Goal: Information Seeking & Learning: Check status

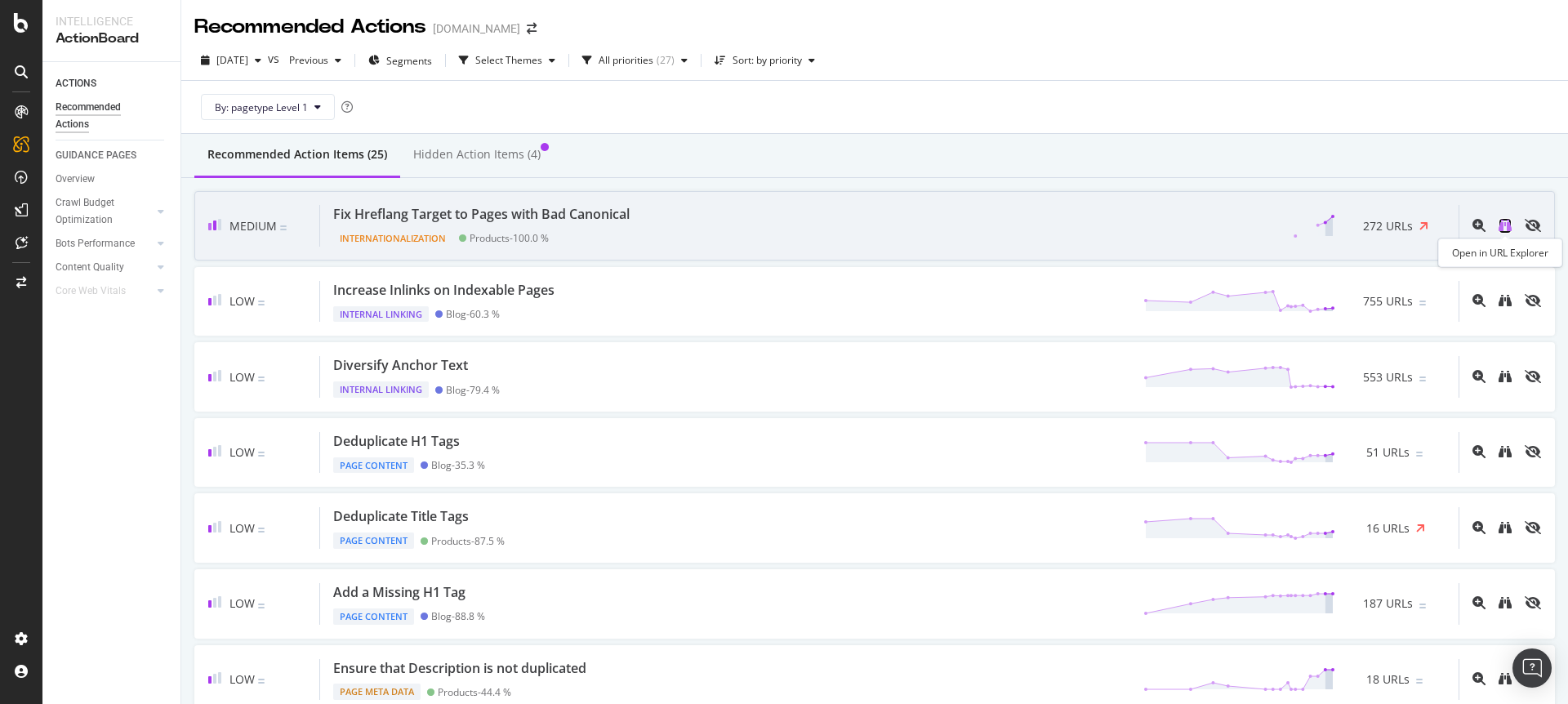
click at [1509, 226] on icon "binoculars" at bounding box center [1505, 225] width 14 height 14
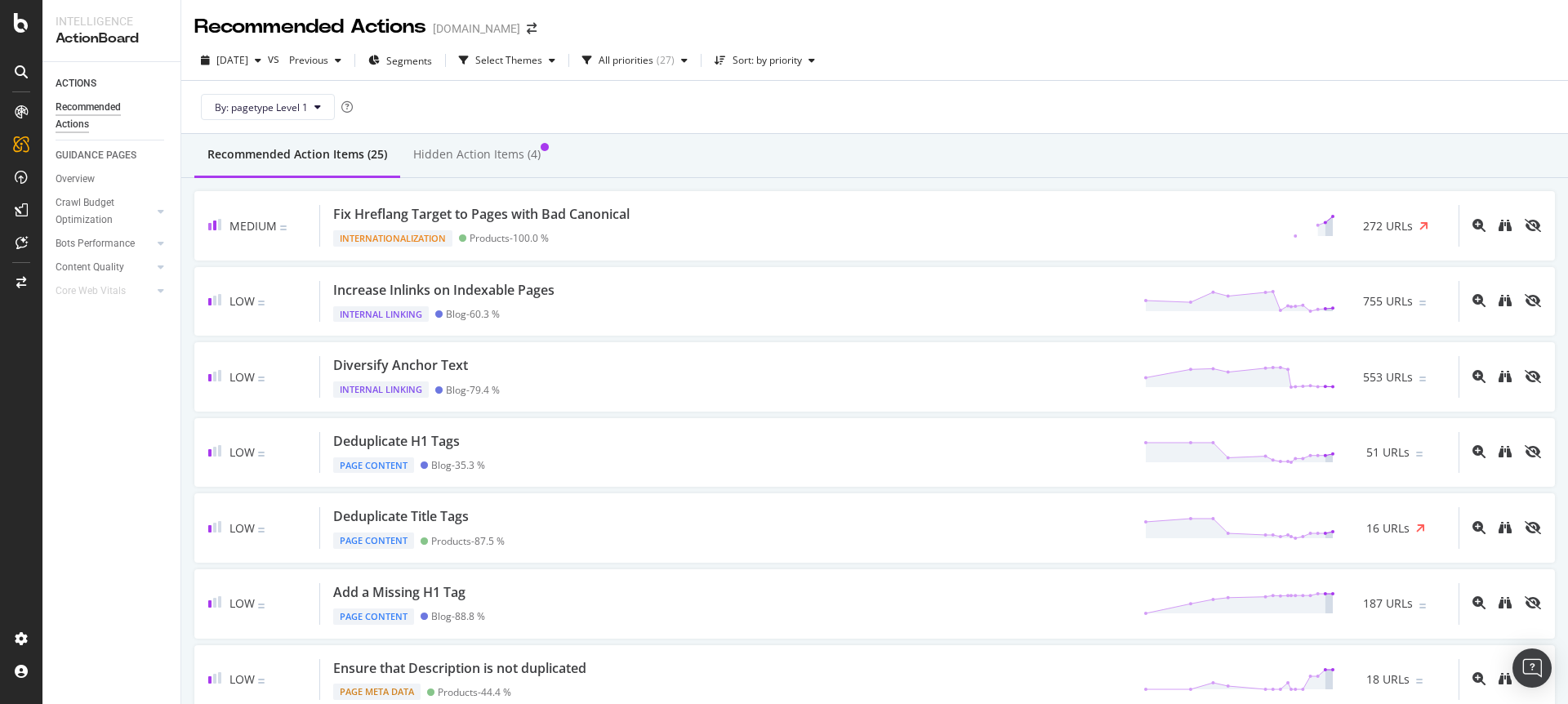
click at [1287, 95] on div "By: pagetype Level 1" at bounding box center [874, 107] width 1360 height 52
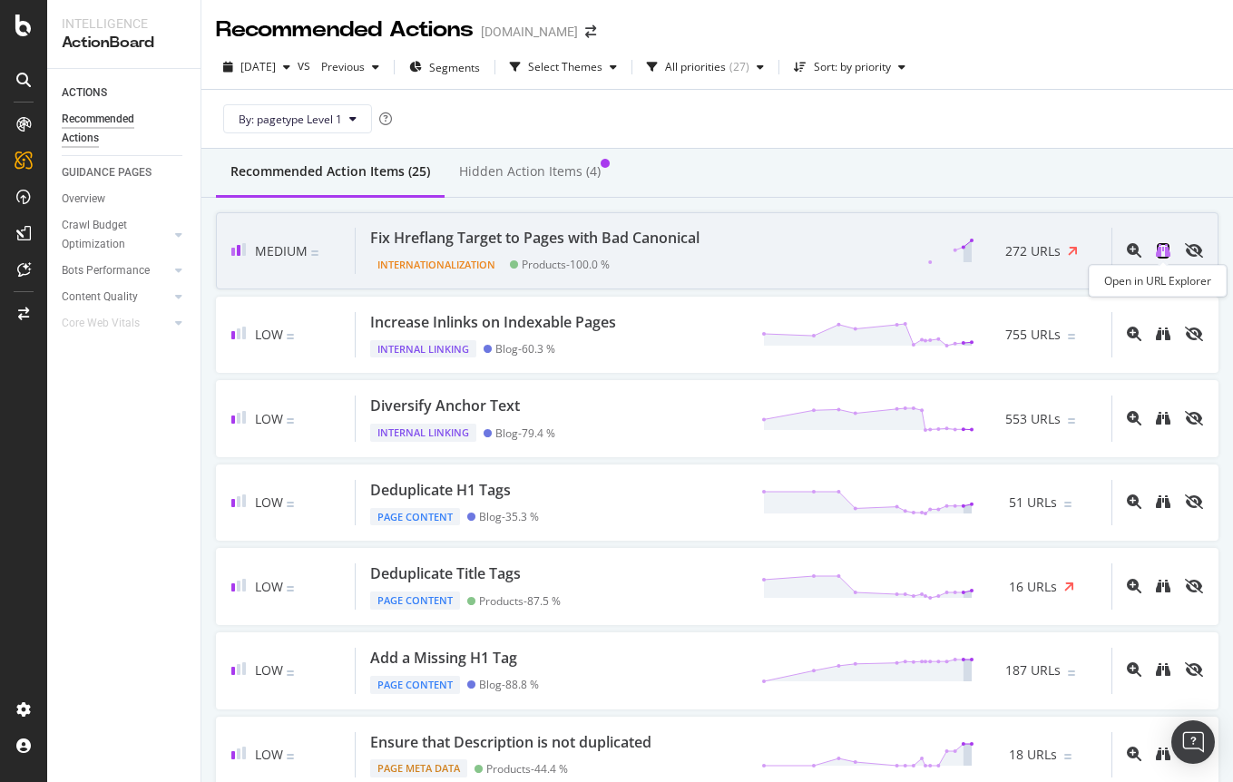
click at [1163, 251] on icon "binoculars" at bounding box center [1163, 250] width 15 height 15
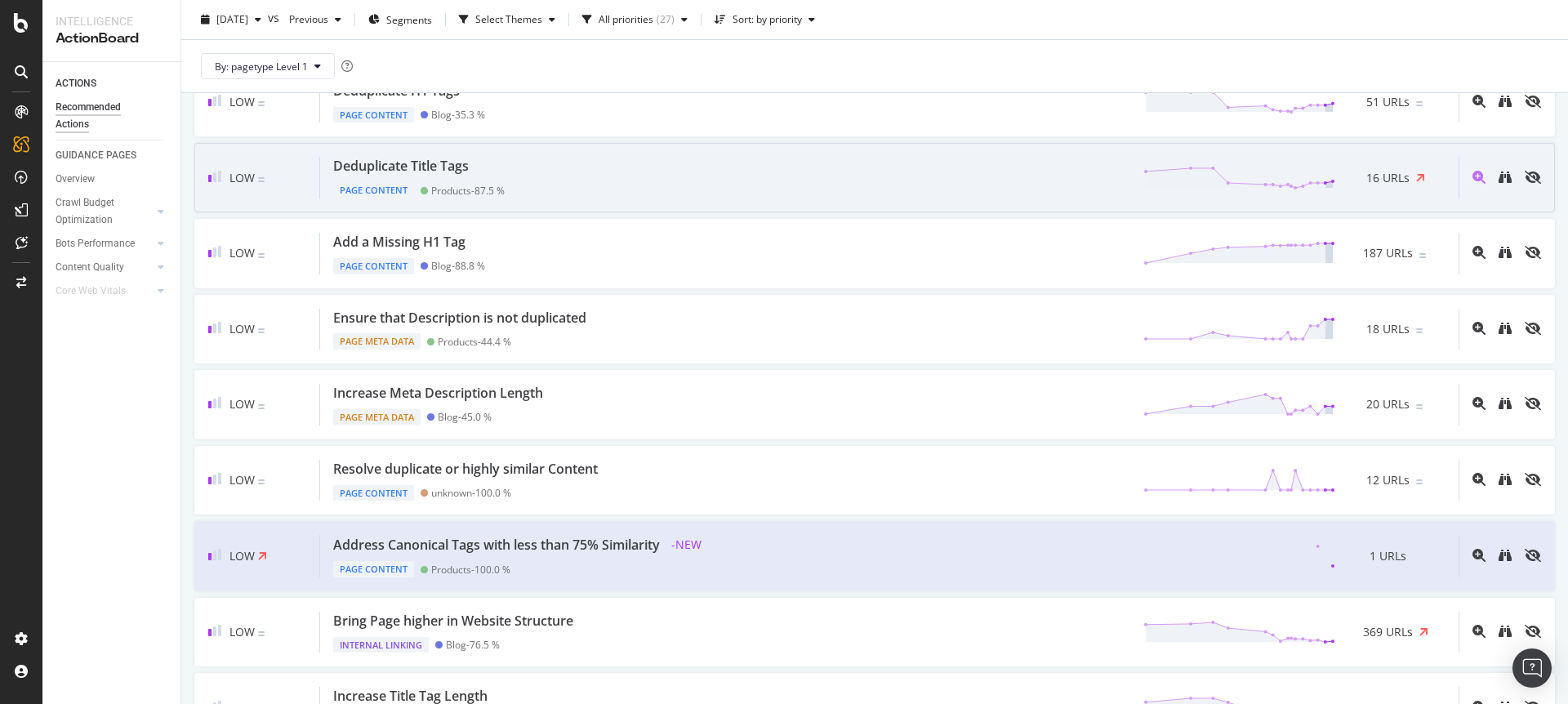
scroll to position [325, 0]
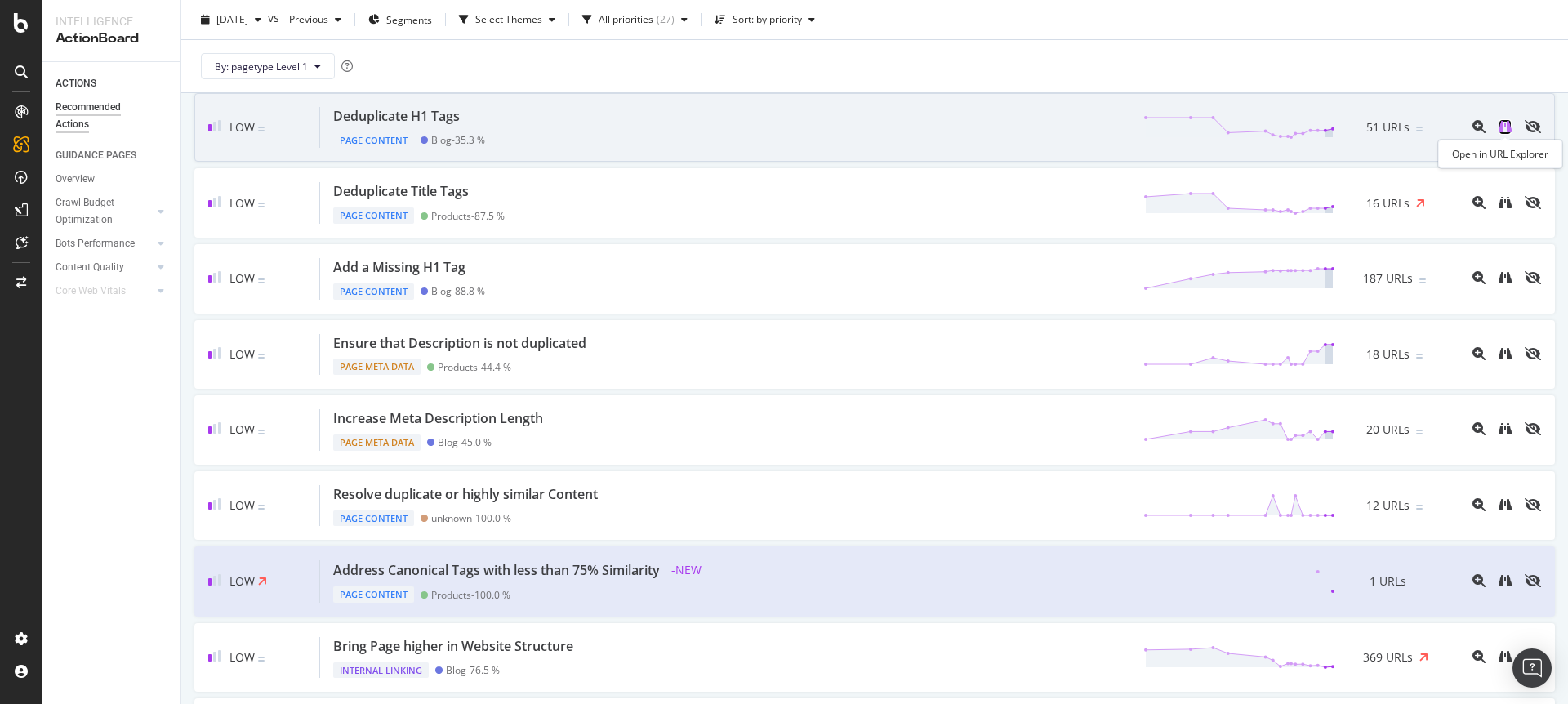
click at [1503, 129] on icon "binoculars" at bounding box center [1505, 126] width 14 height 14
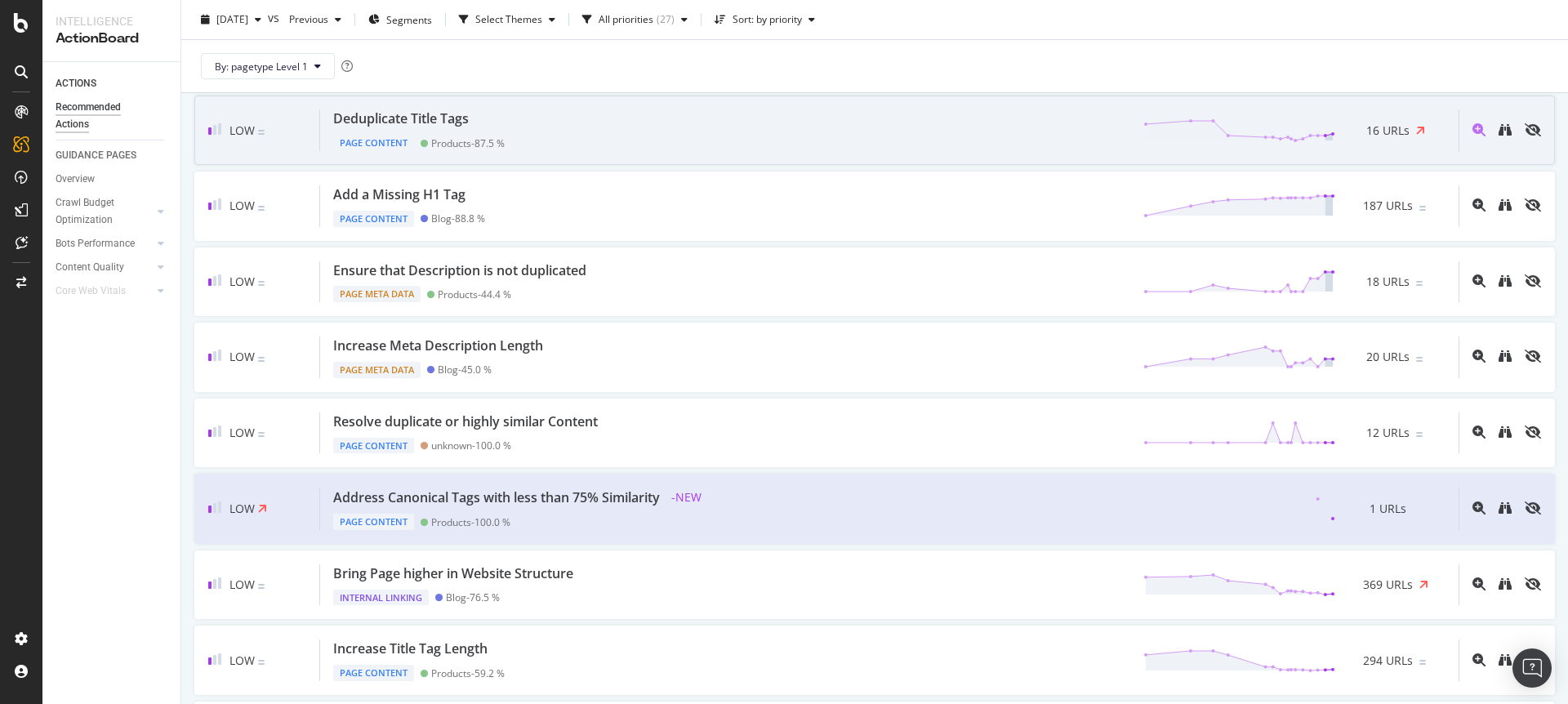
scroll to position [400, 0]
click at [1502, 128] on icon "binoculars" at bounding box center [1505, 128] width 14 height 14
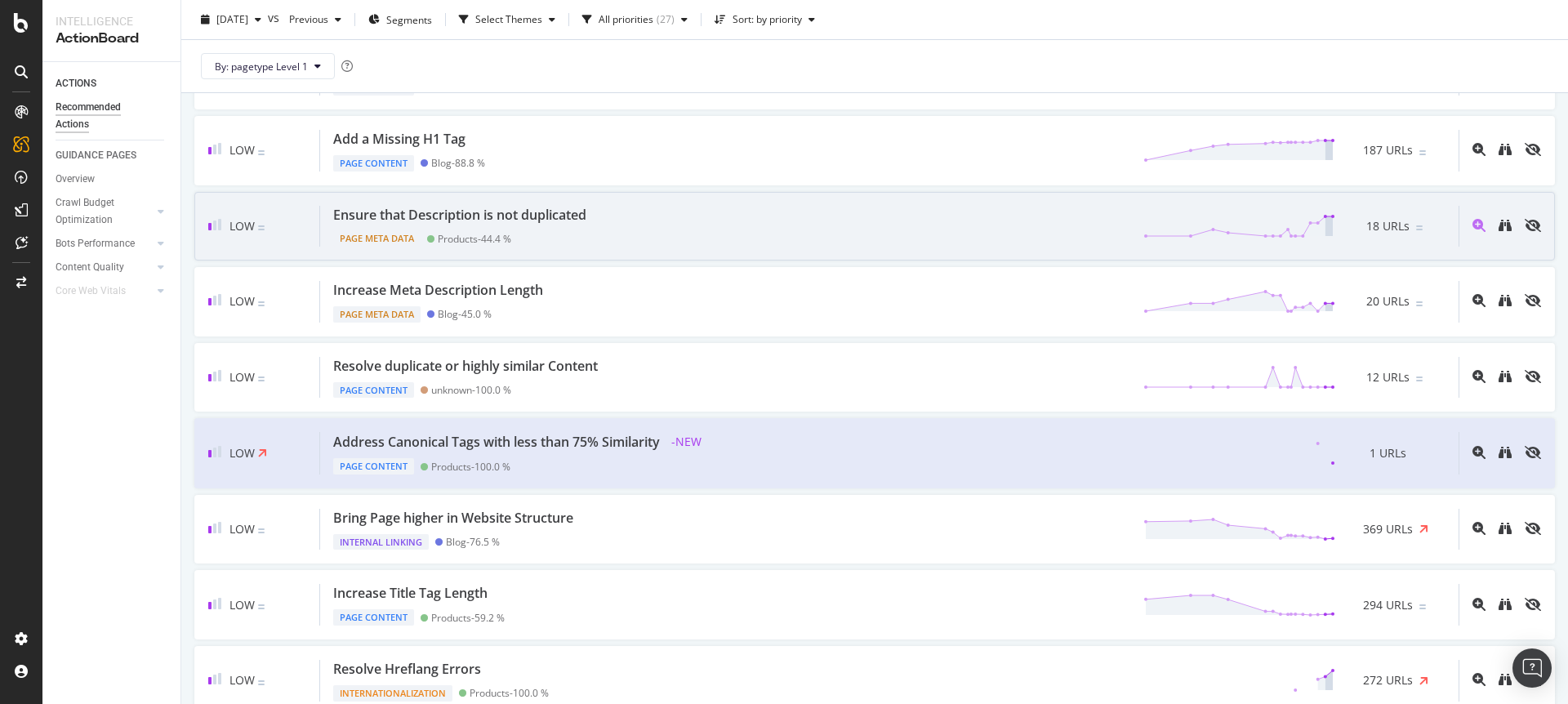
scroll to position [454, 0]
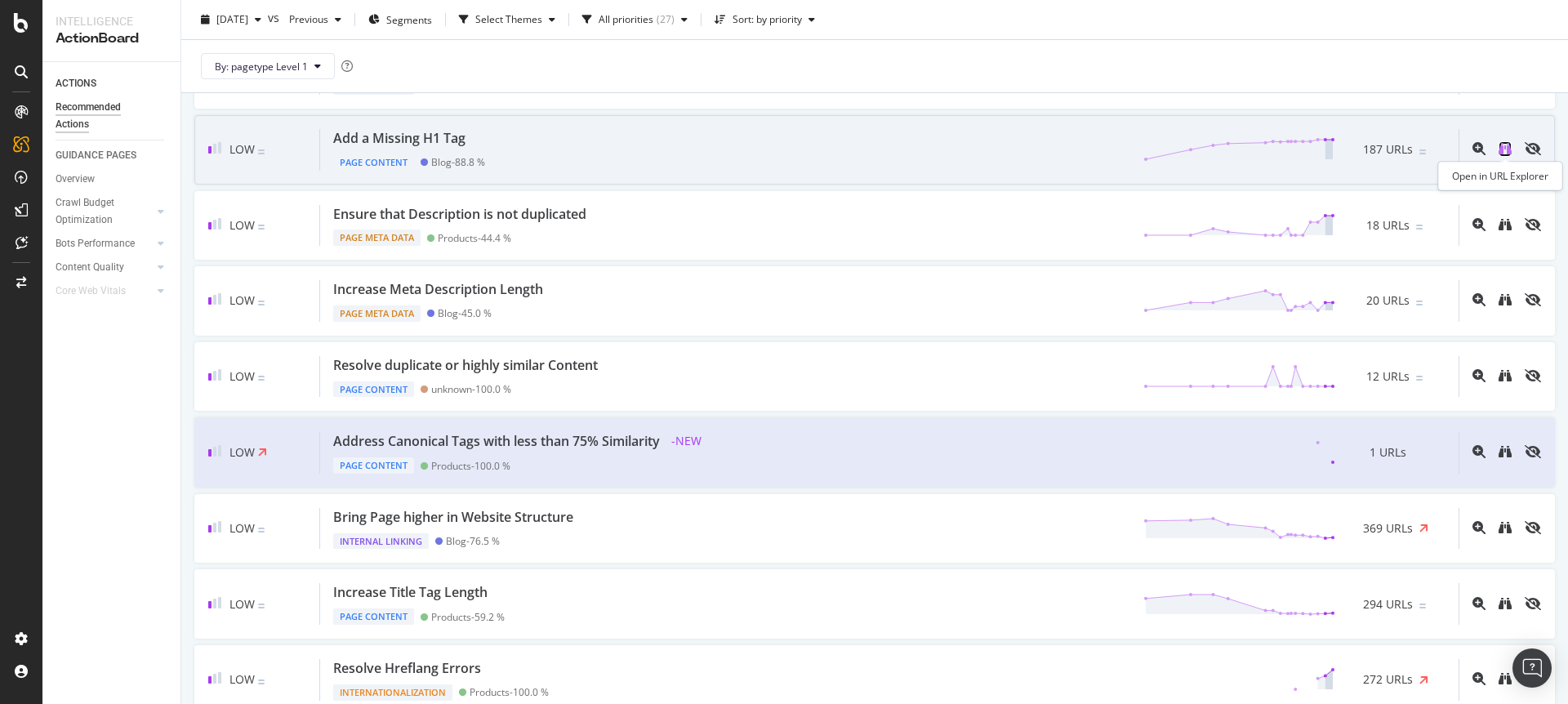
click at [1501, 142] on icon "binoculars" at bounding box center [1505, 149] width 14 height 14
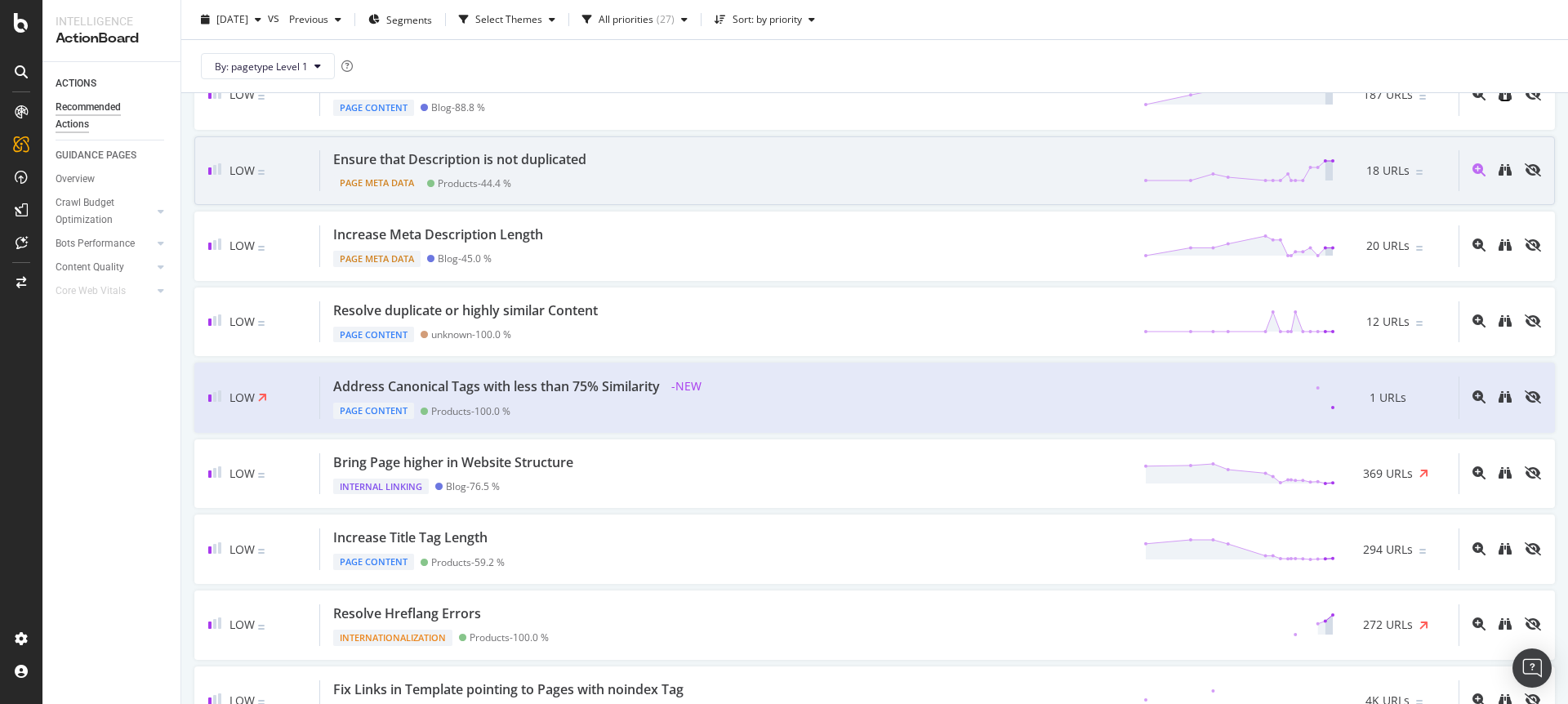
scroll to position [526, 0]
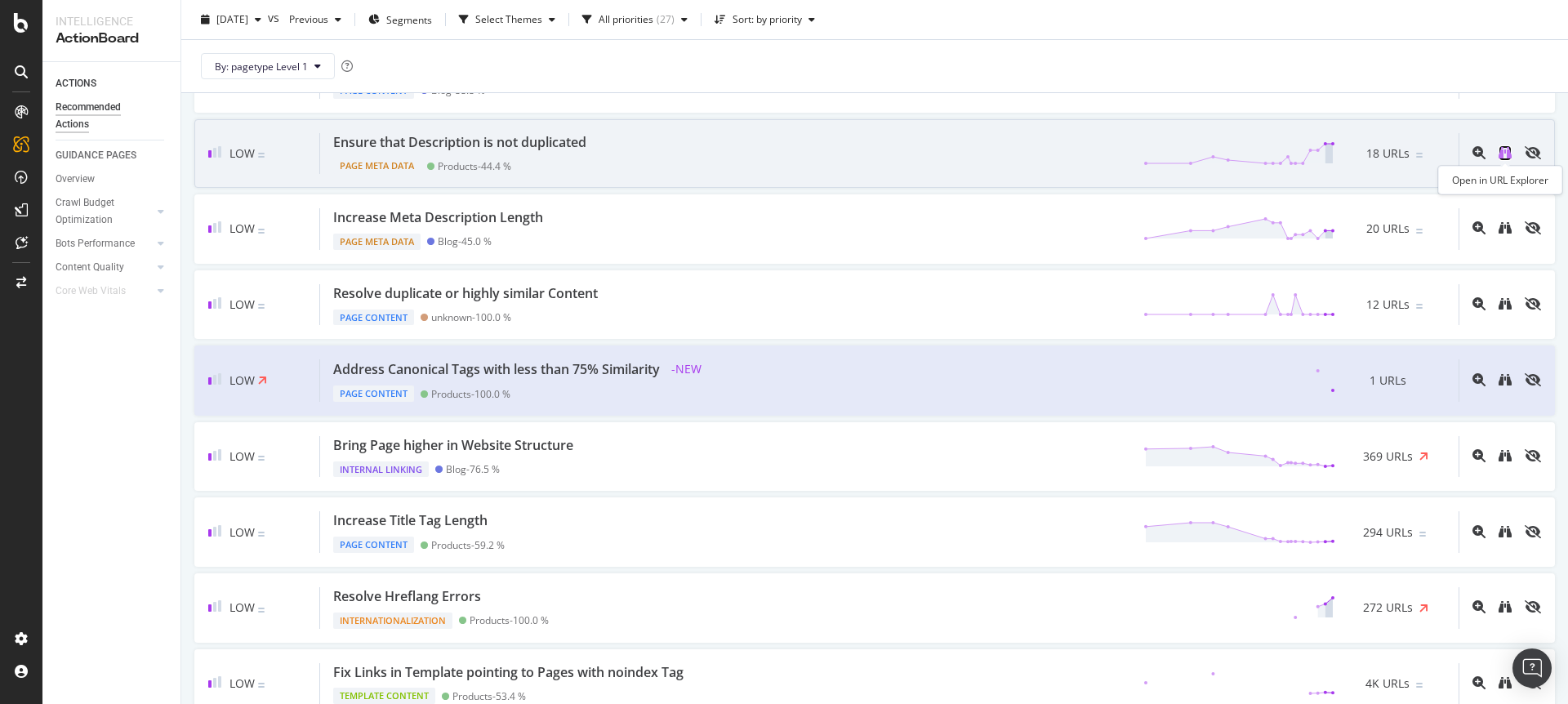
click at [1501, 152] on icon "binoculars" at bounding box center [1505, 152] width 14 height 14
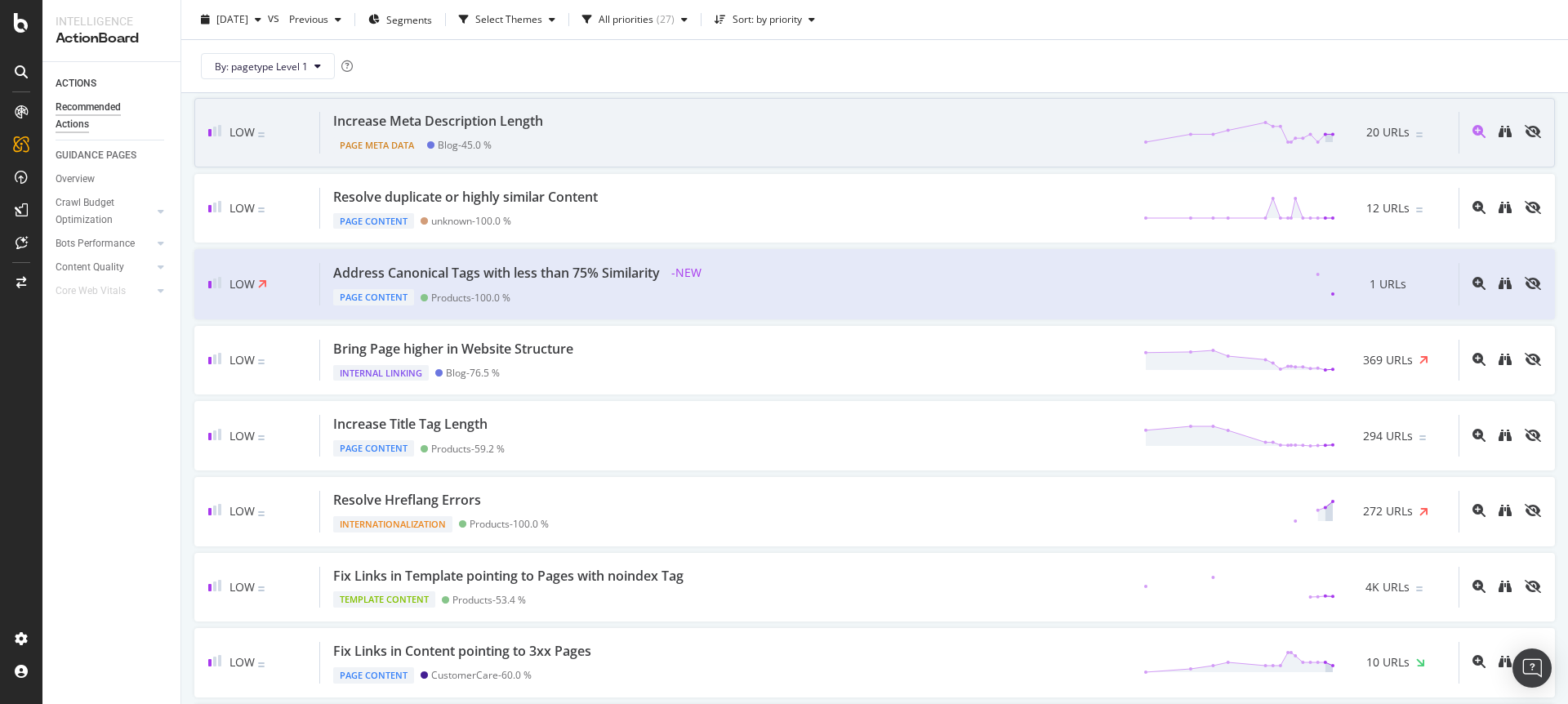
scroll to position [620, 0]
click at [1505, 132] on icon "binoculars" at bounding box center [1505, 133] width 14 height 14
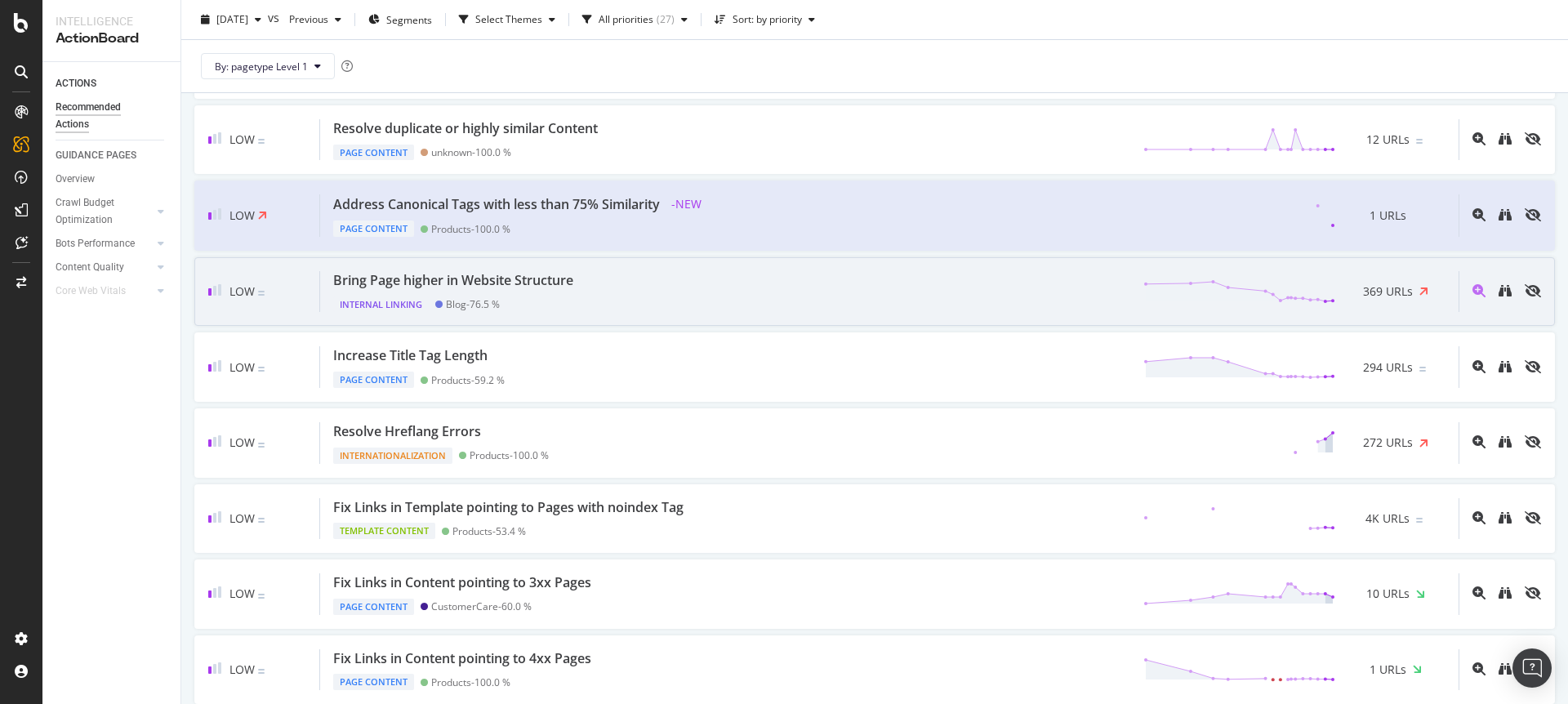
scroll to position [691, 0]
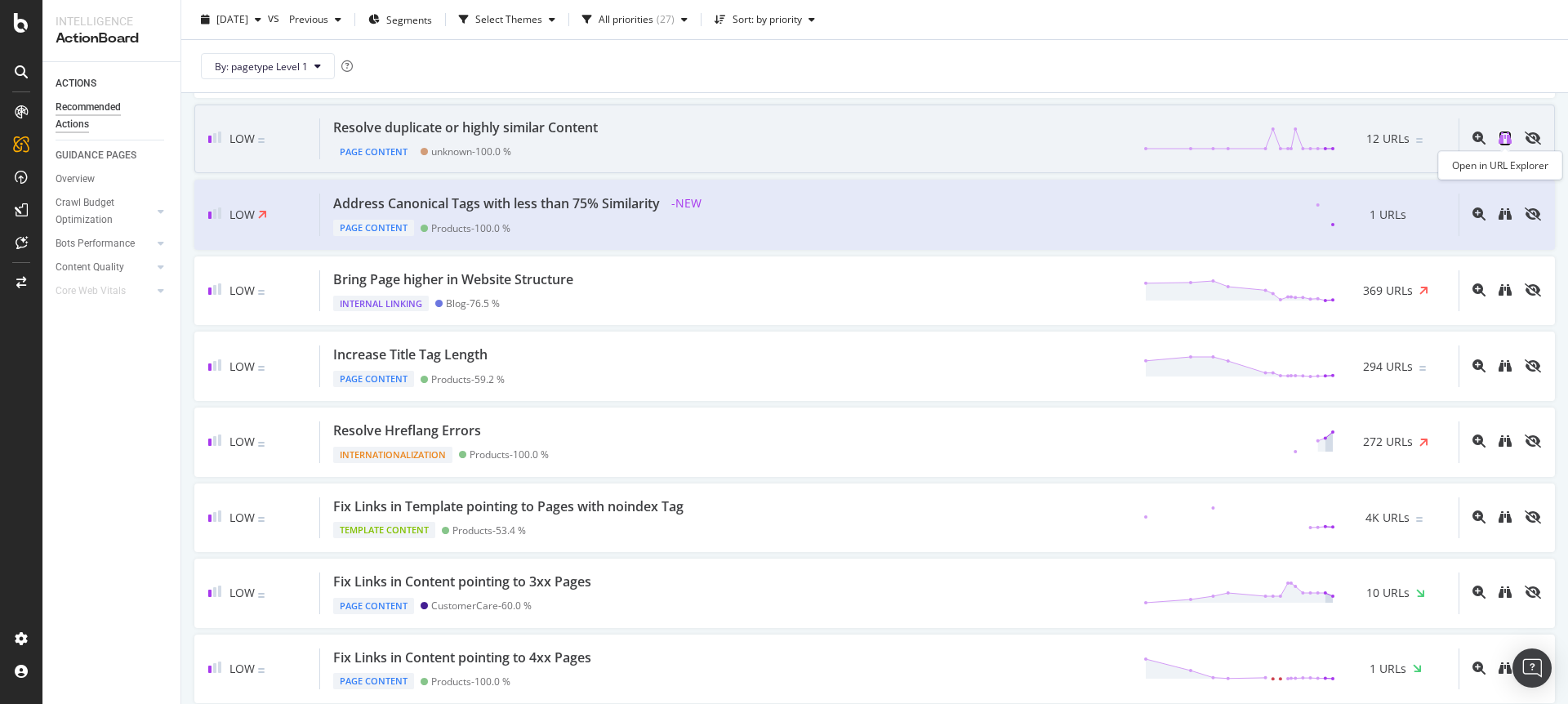
click at [1504, 137] on icon "binoculars" at bounding box center [1505, 138] width 14 height 14
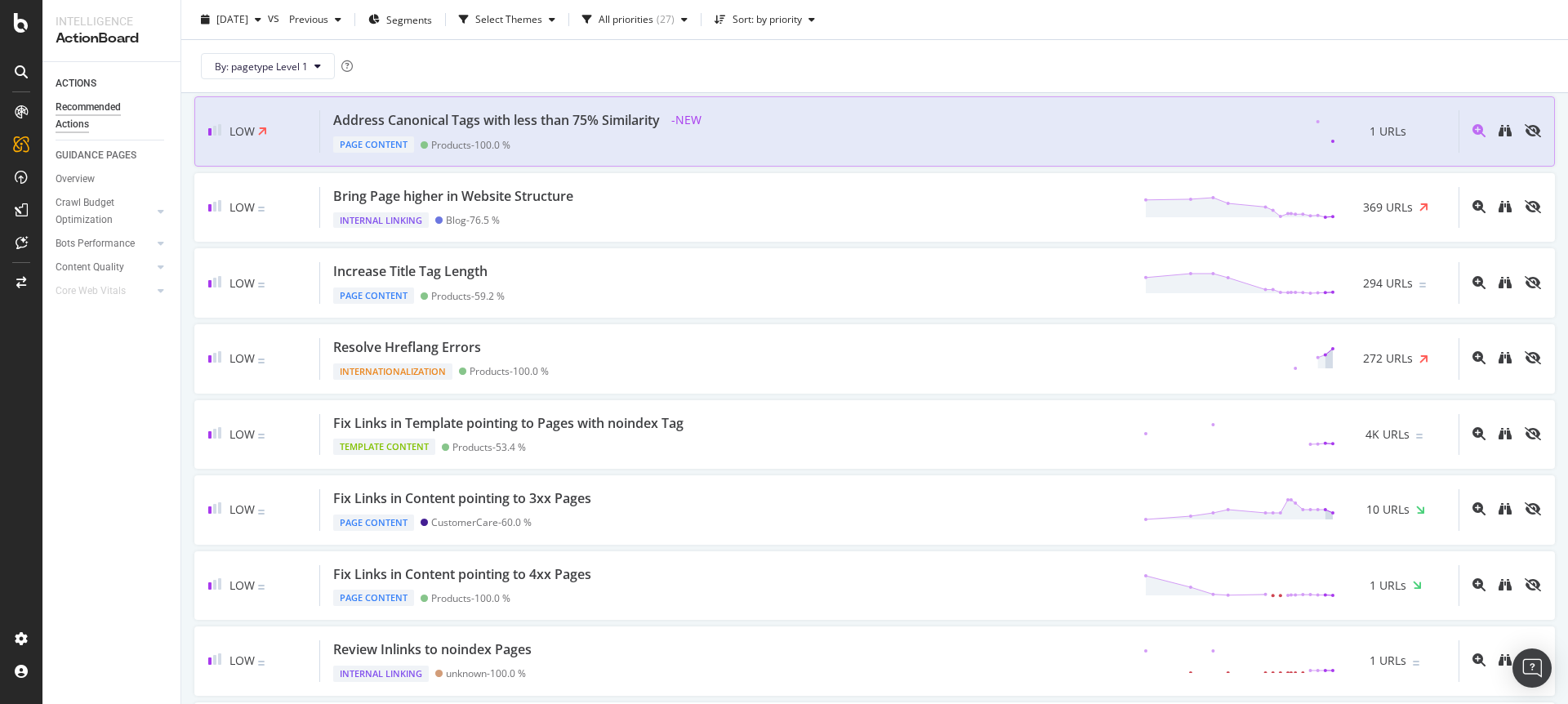
scroll to position [776, 0]
click at [1503, 133] on icon "binoculars" at bounding box center [1505, 130] width 14 height 14
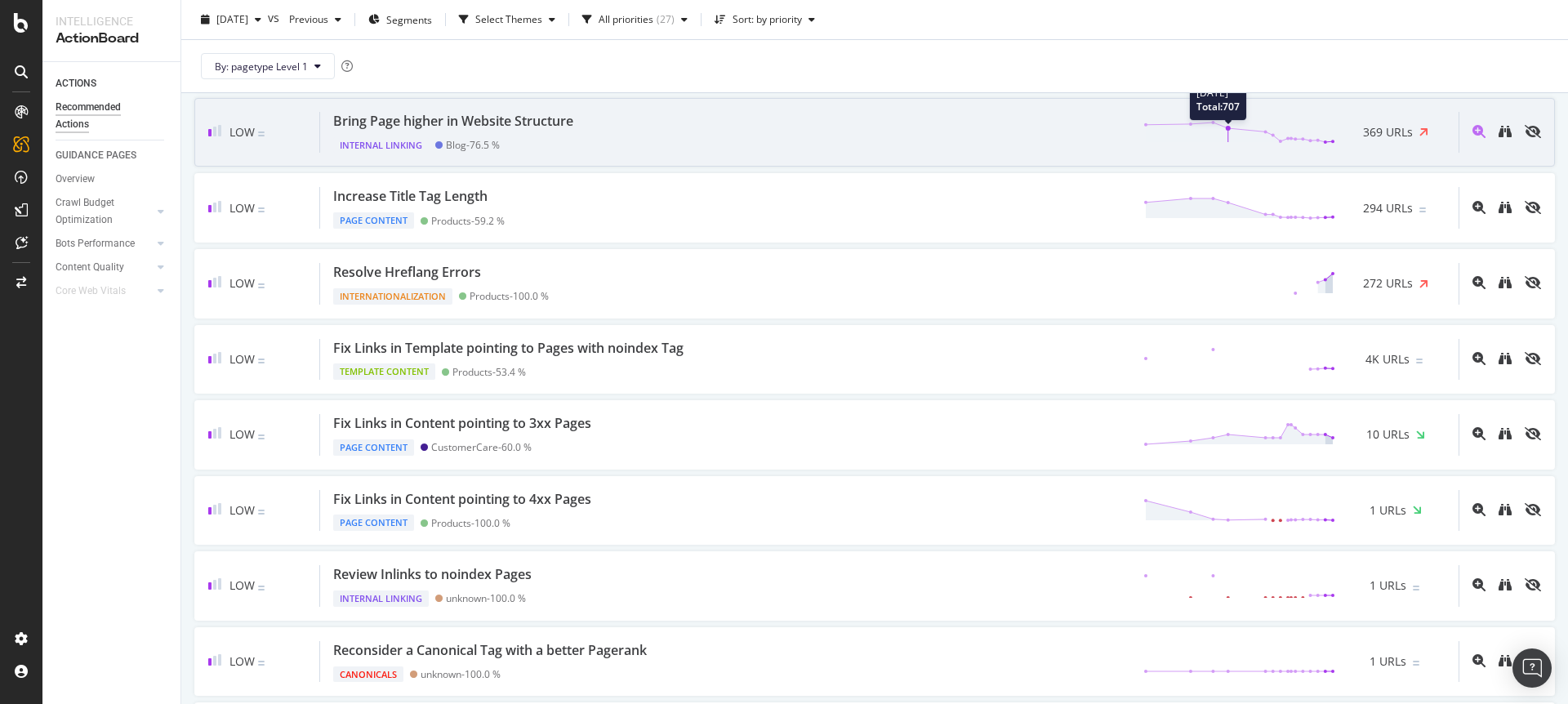
scroll to position [852, 0]
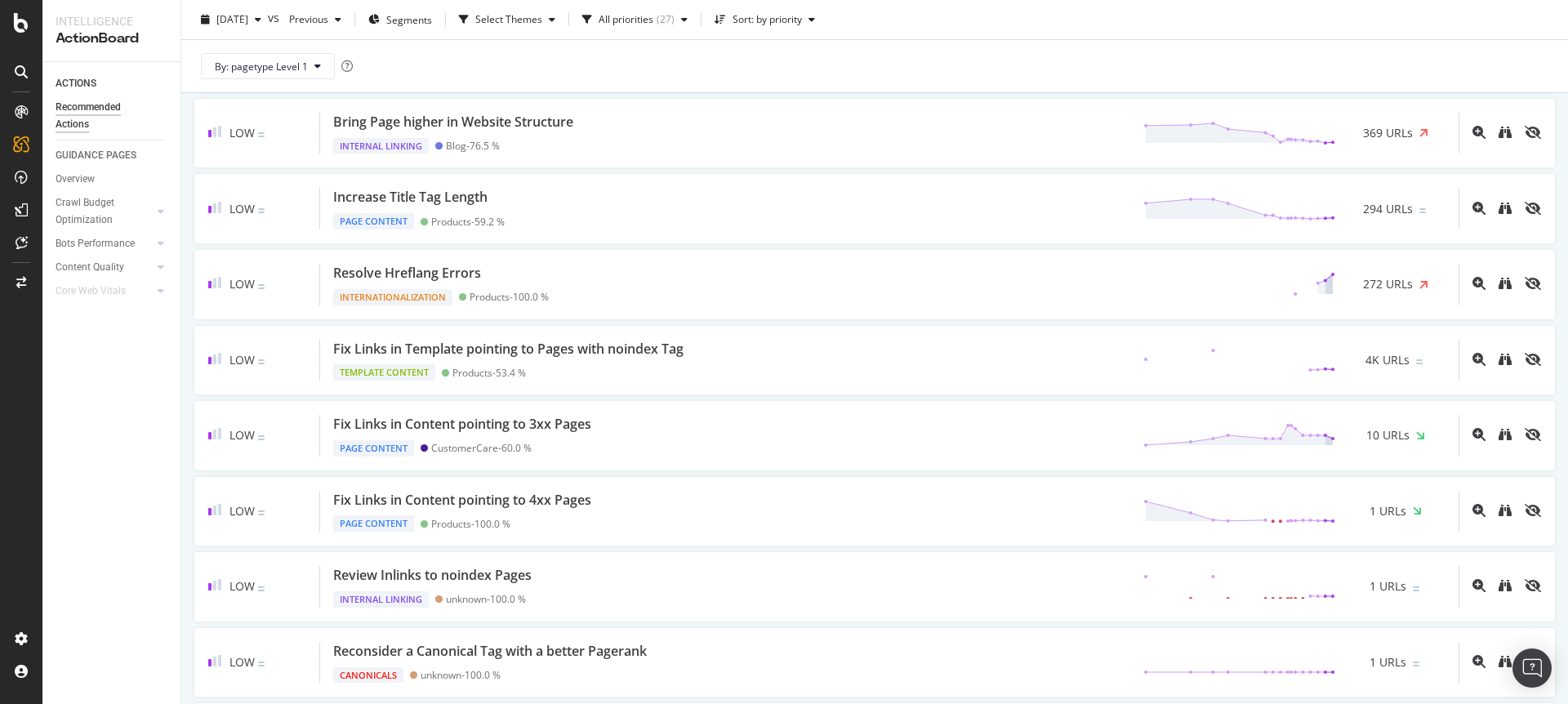
click at [1164, 53] on div "By: pagetype Level 1" at bounding box center [874, 66] width 1360 height 52
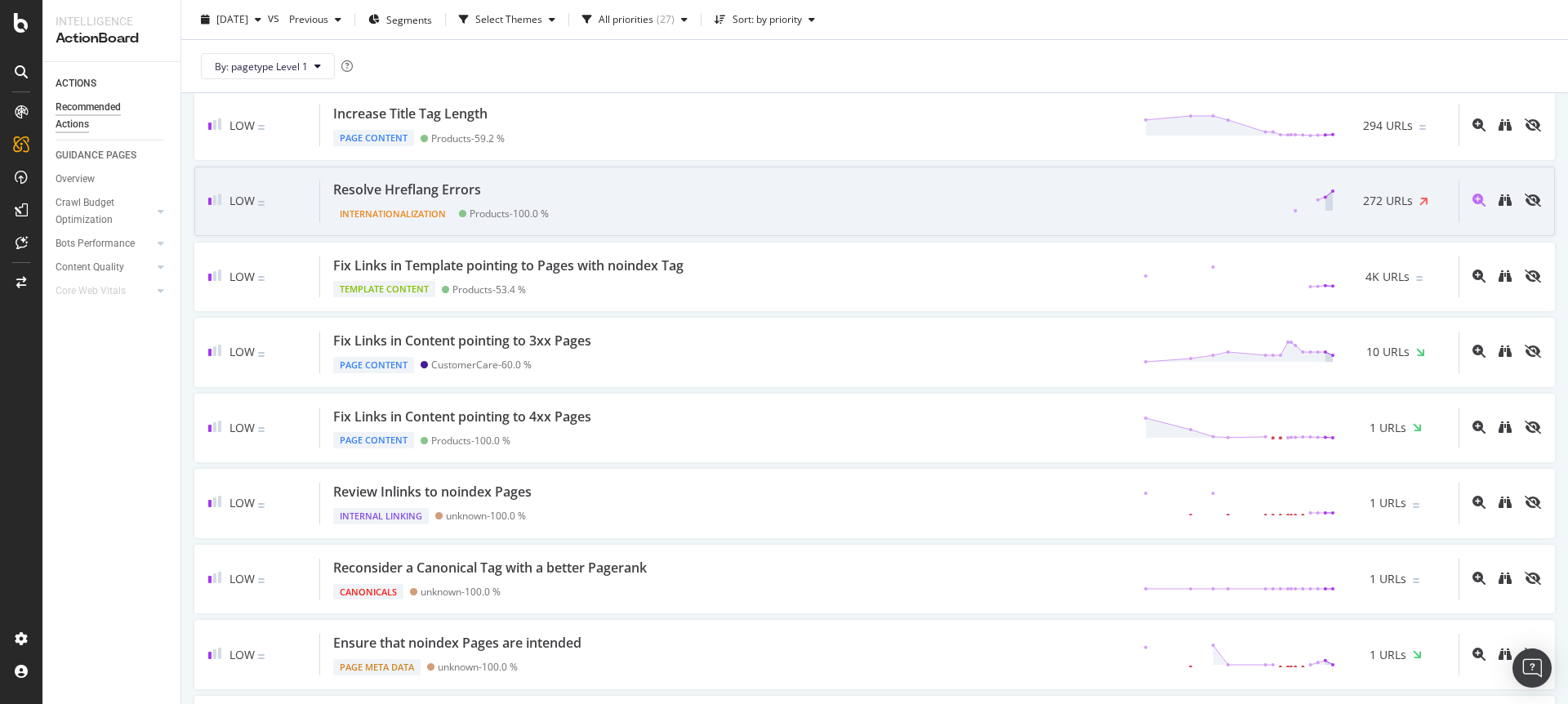
scroll to position [916, 0]
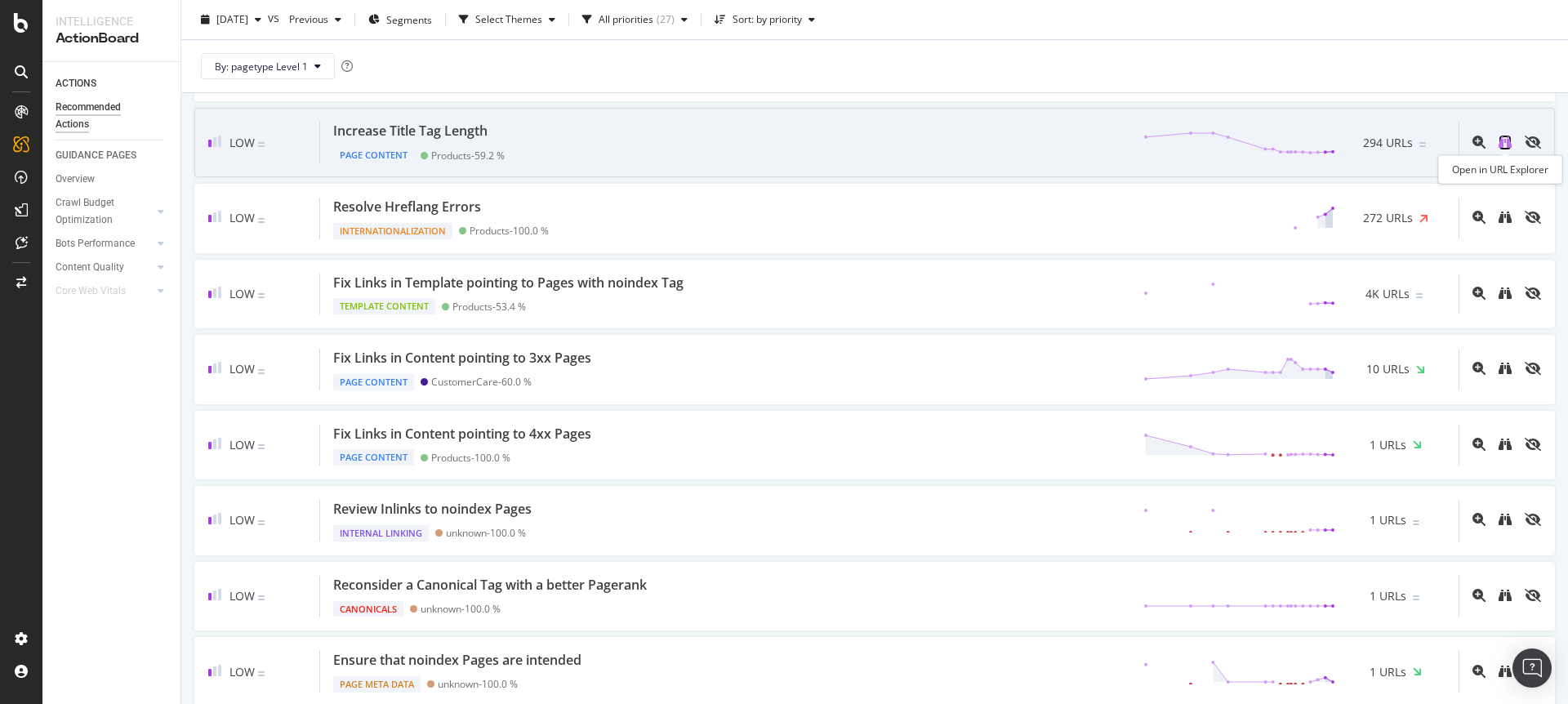
click at [1505, 144] on icon "binoculars" at bounding box center [1505, 142] width 14 height 14
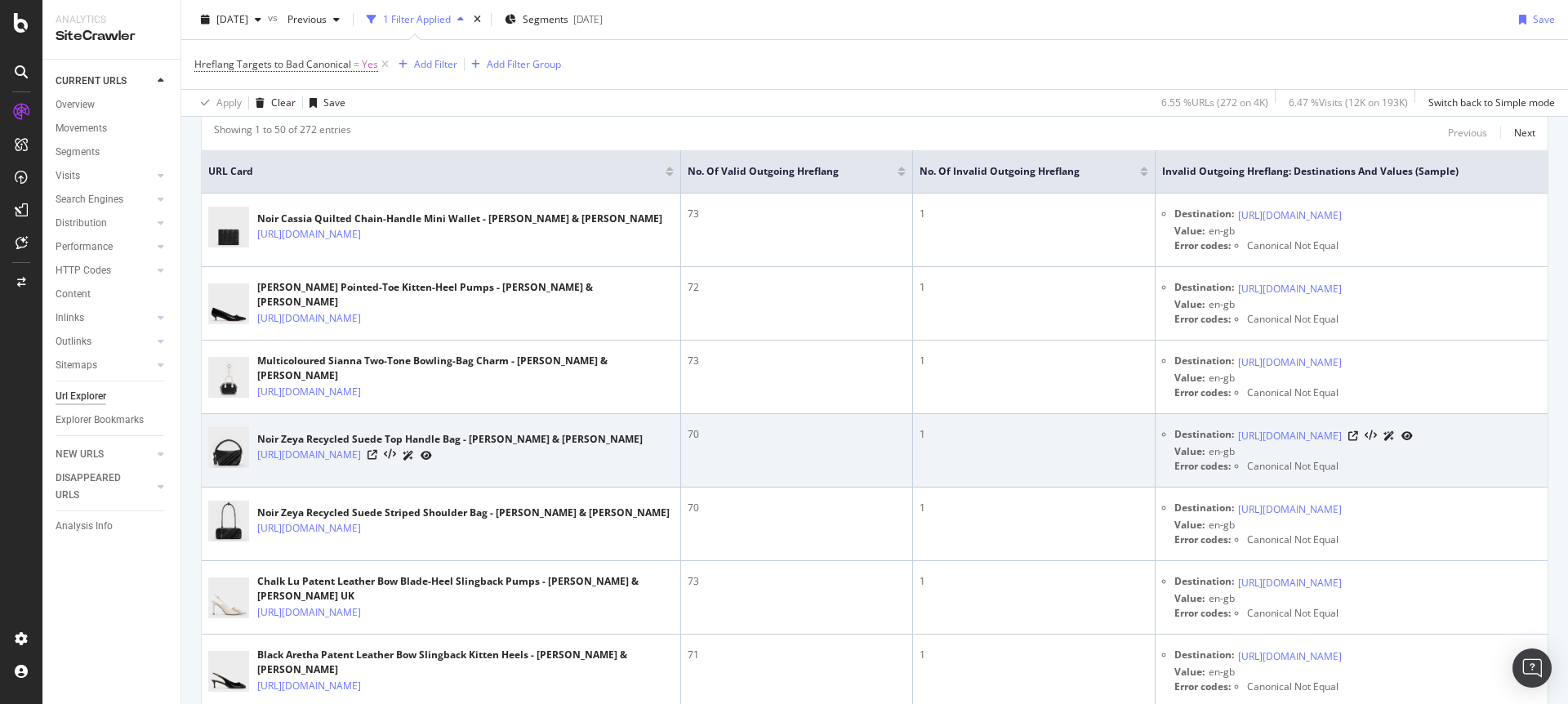
scroll to position [454, 0]
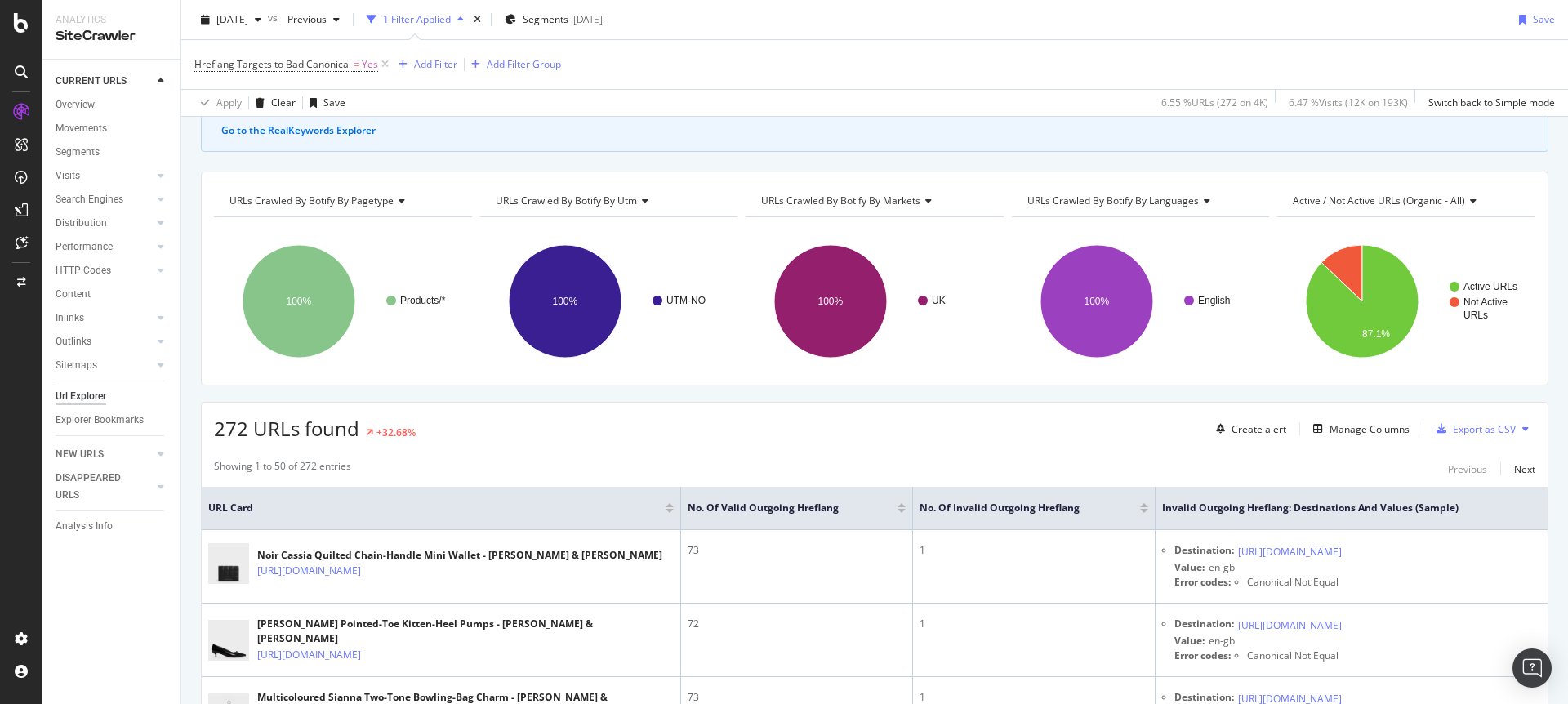
scroll to position [157, 0]
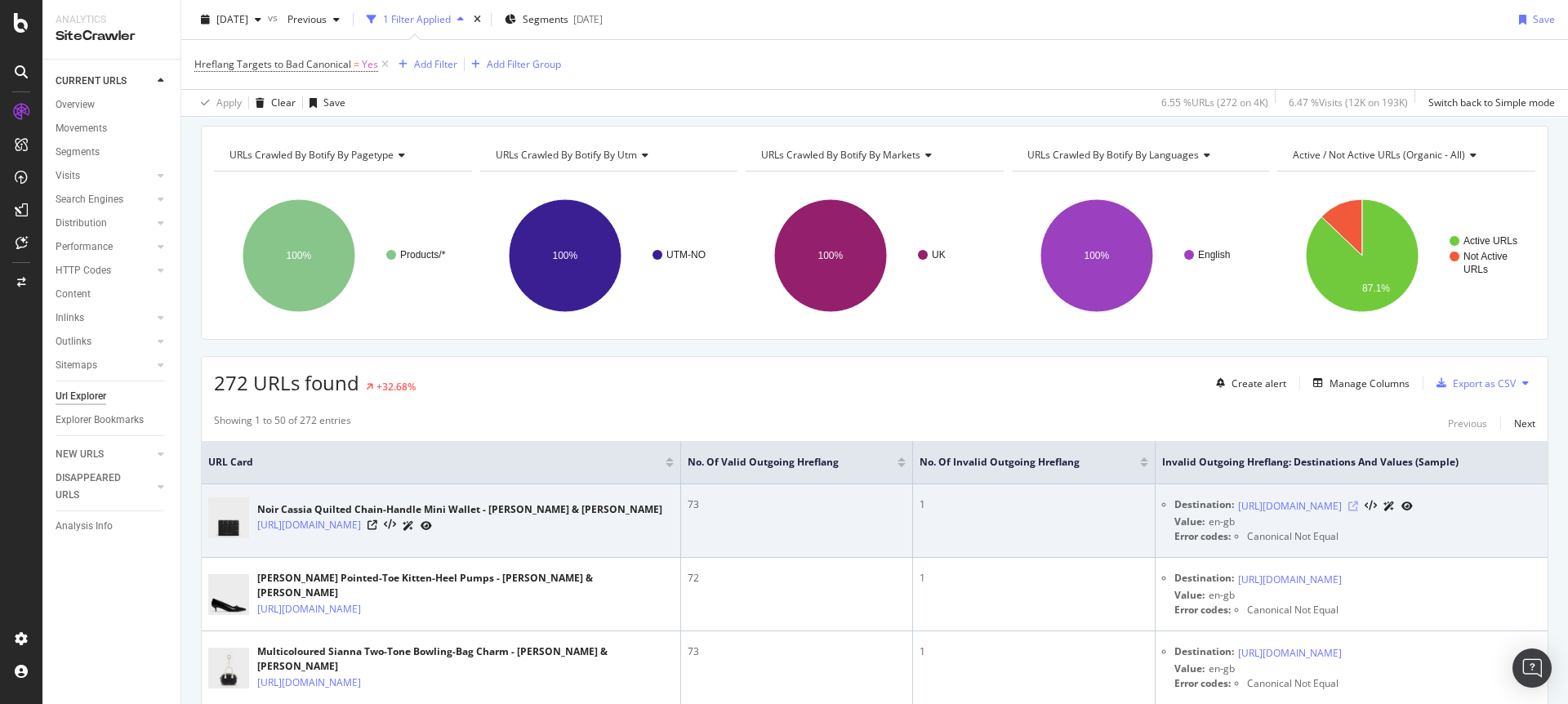
click at [1358, 511] on icon at bounding box center [1353, 506] width 10 height 10
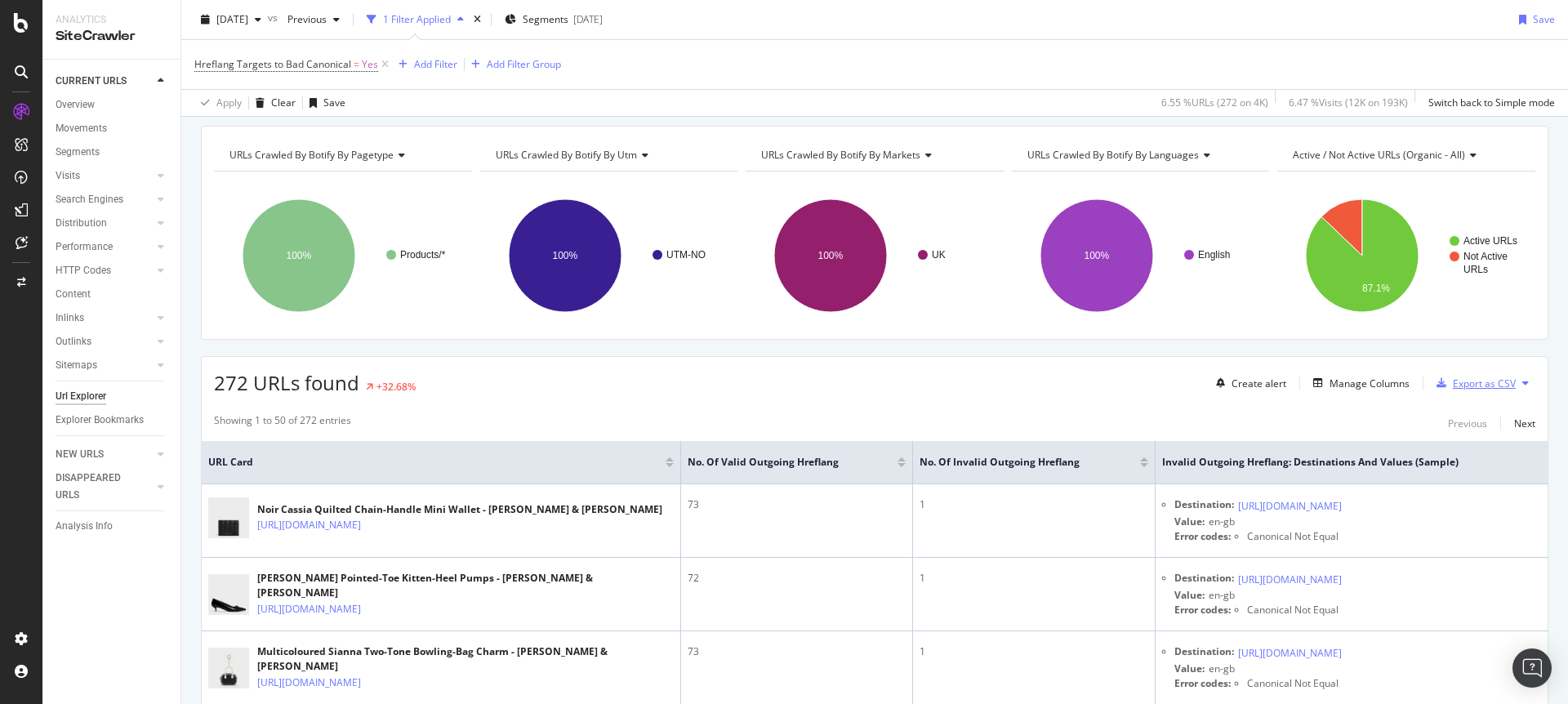
click at [1502, 378] on div "Export as CSV" at bounding box center [1484, 383] width 63 height 14
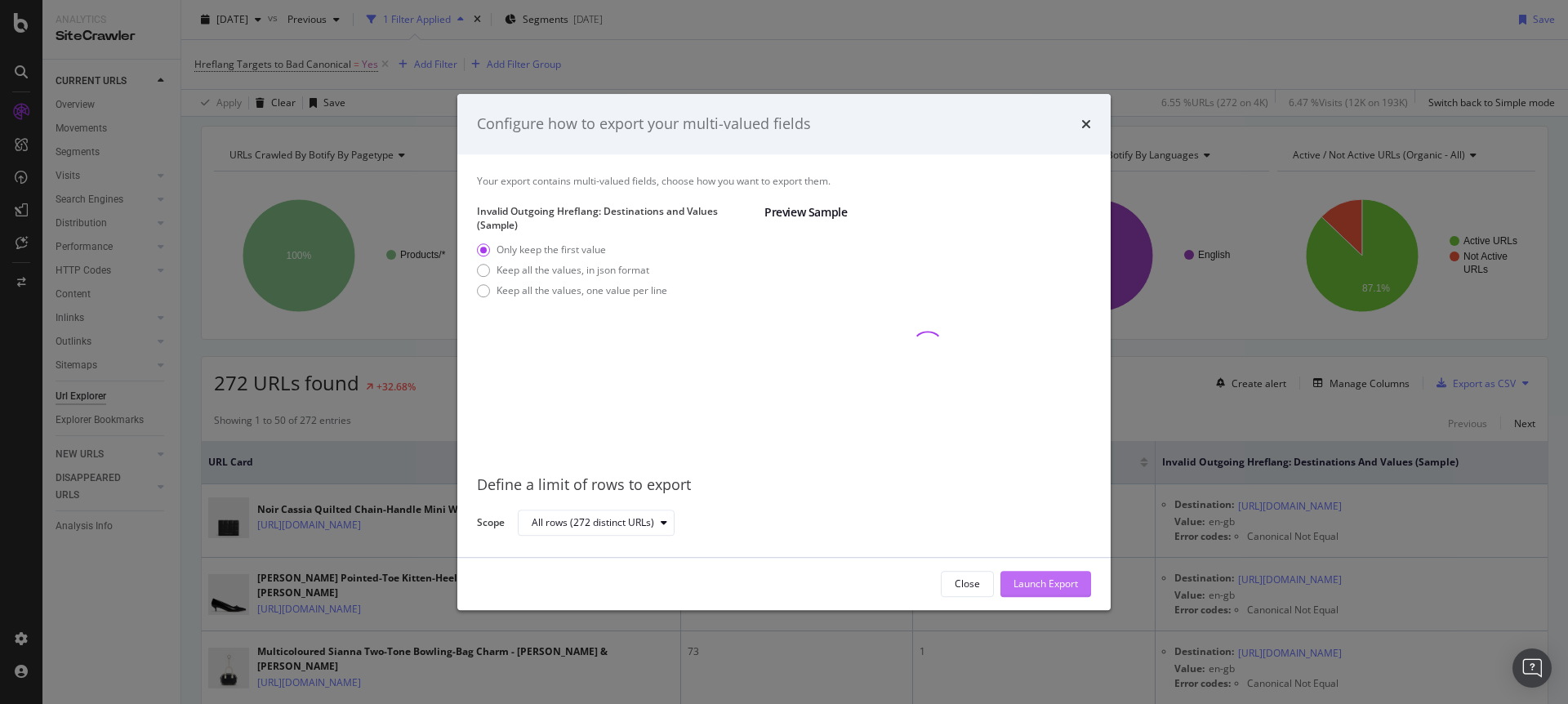
click at [1047, 578] on div "Launch Export" at bounding box center [1046, 582] width 65 height 14
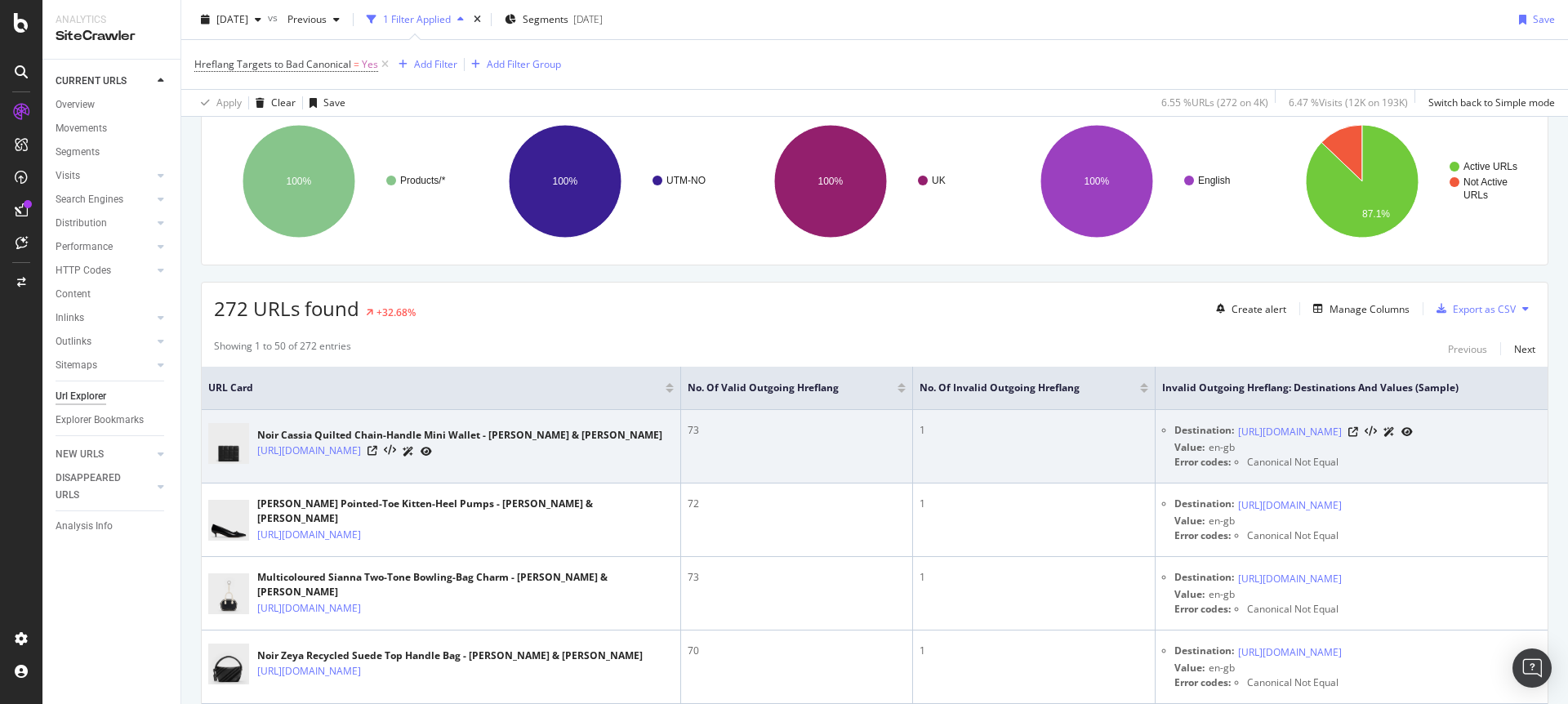
scroll to position [232, 0]
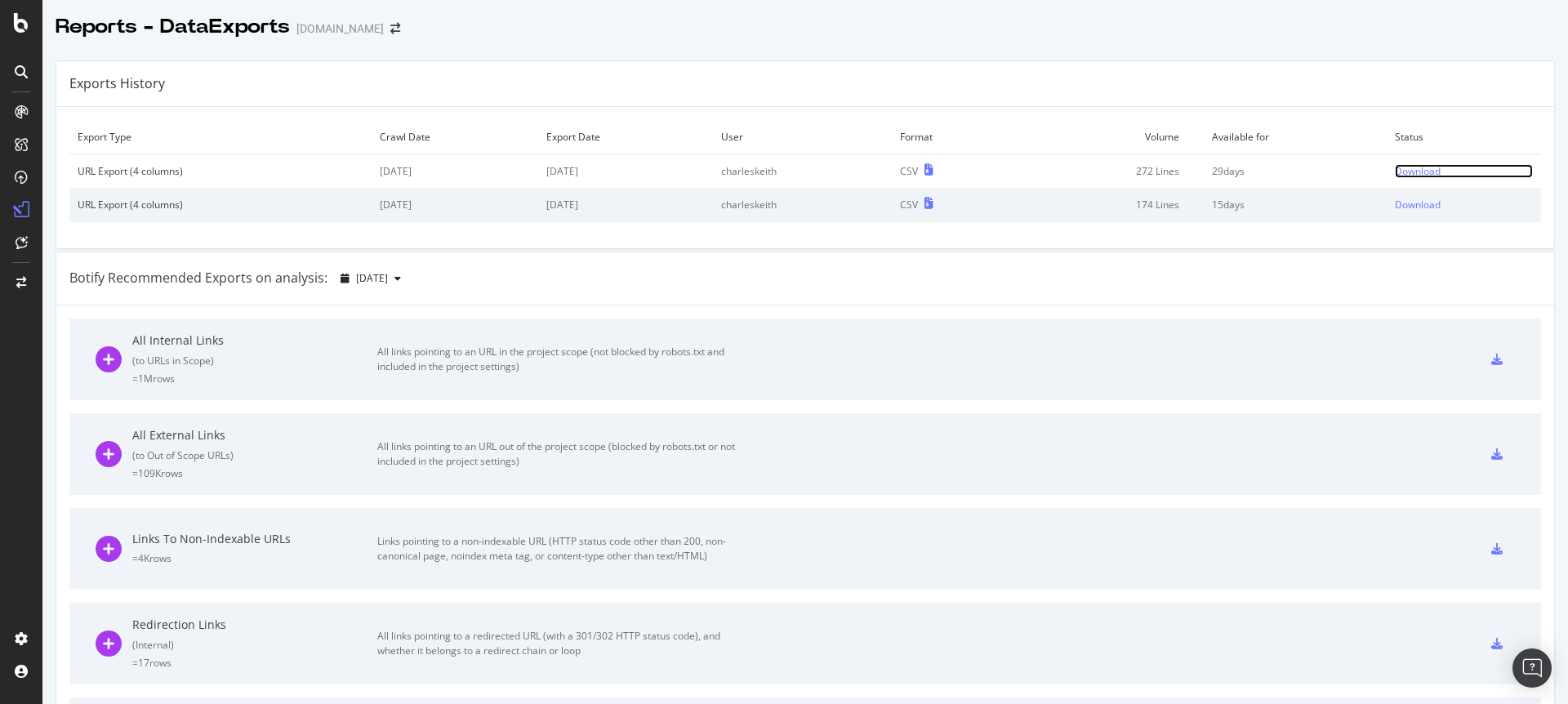
click at [1422, 164] on div "Download" at bounding box center [1417, 170] width 46 height 14
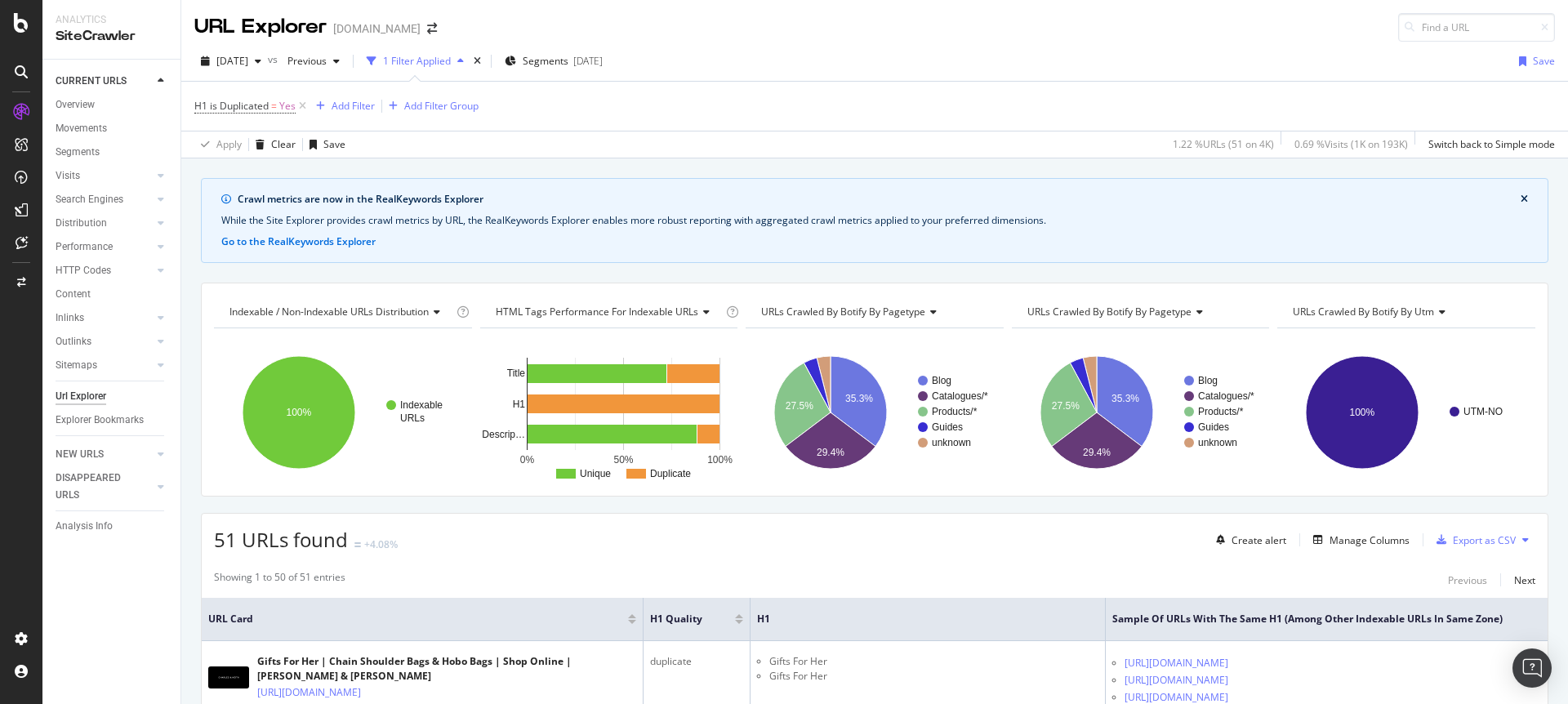
click at [1007, 81] on div "H1 is Duplicated = Yes Add Filter Add Filter Group Apply Clear Save 1.22 % URLs…" at bounding box center [874, 119] width 1386 height 77
drag, startPoint x: 293, startPoint y: 220, endPoint x: 529, endPoint y: 220, distance: 236.0
click at [529, 220] on div "While the Site Explorer provides crawl metrics by URL, the RealKeywords Explore…" at bounding box center [874, 221] width 1306 height 14
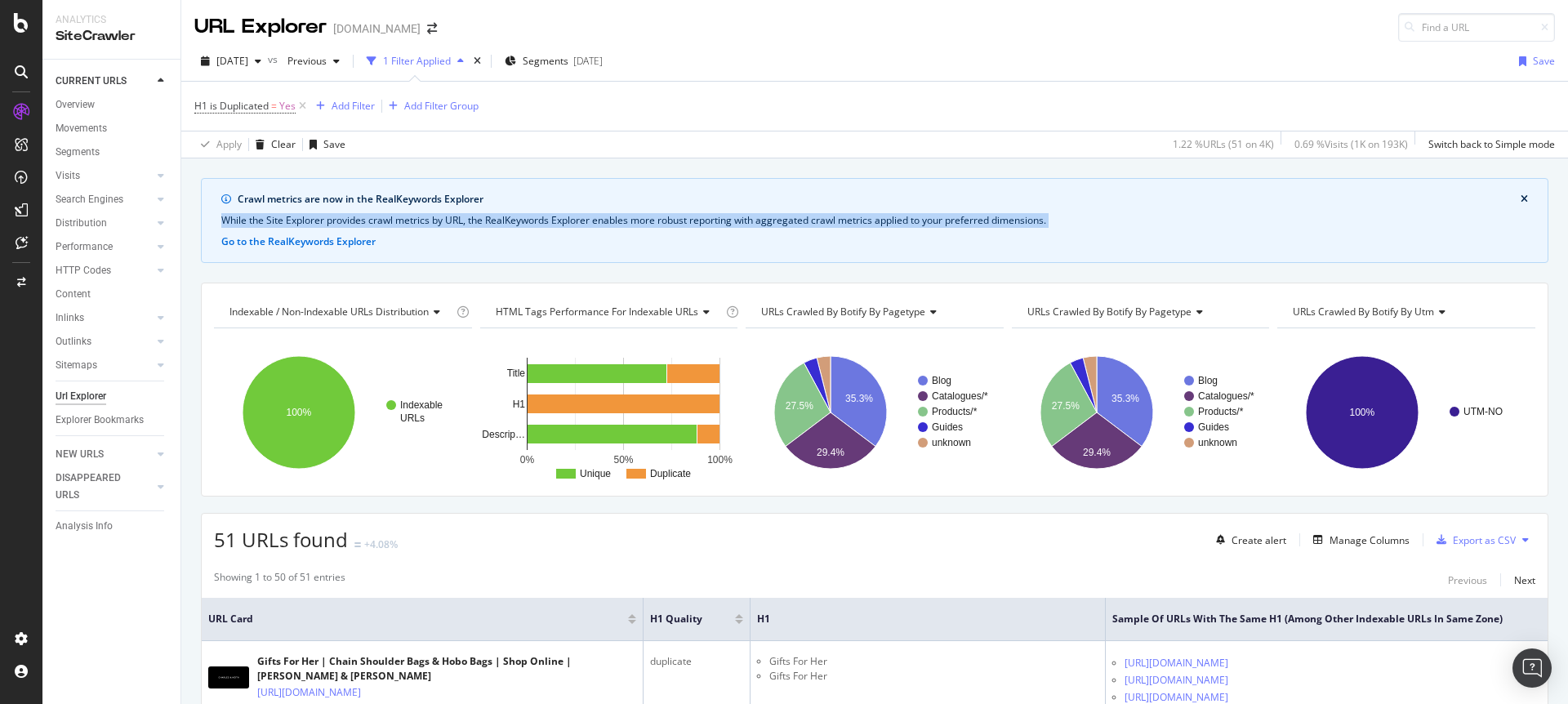
click at [529, 220] on div "While the Site Explorer provides crawl metrics by URL, the RealKeywords Explore…" at bounding box center [874, 221] width 1306 height 14
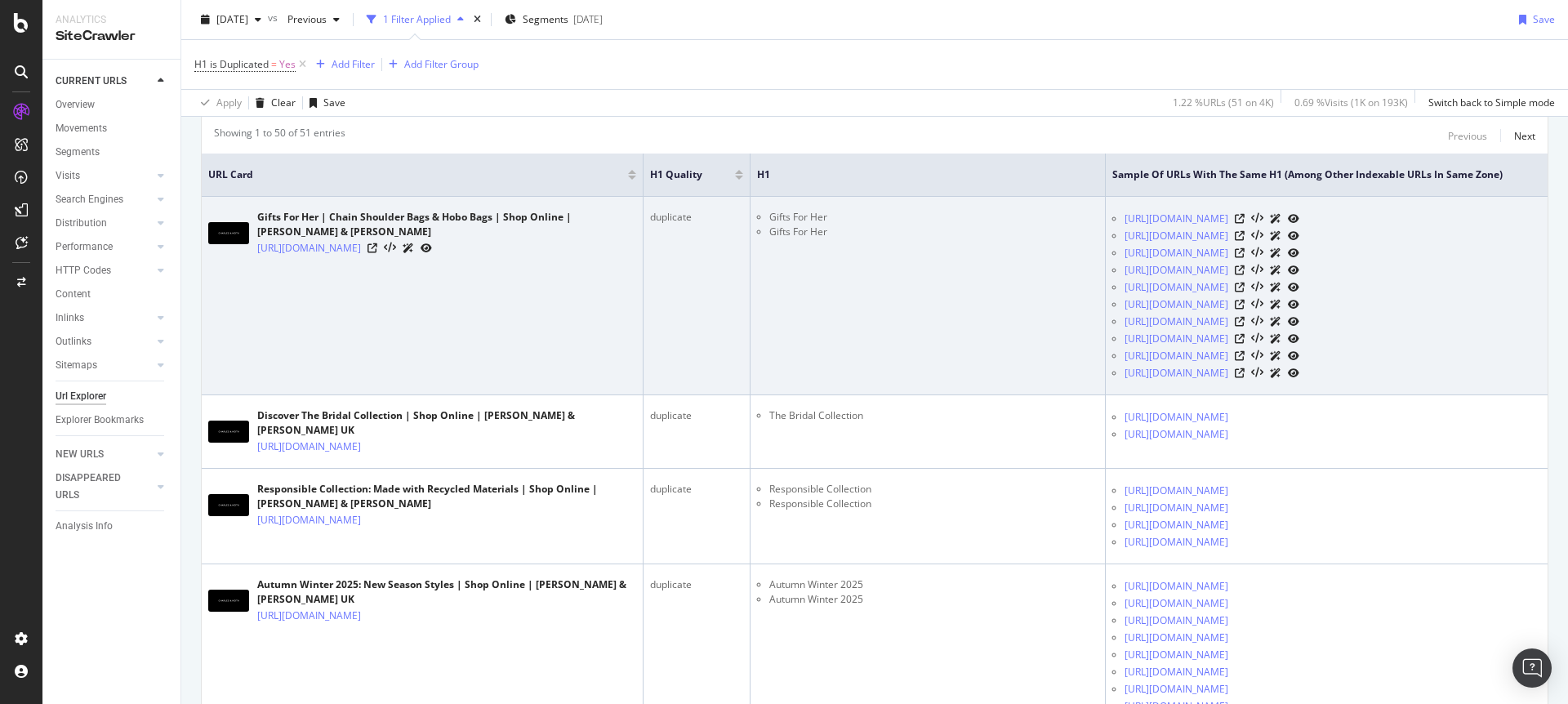
scroll to position [447, 0]
click at [377, 242] on icon at bounding box center [372, 245] width 10 height 10
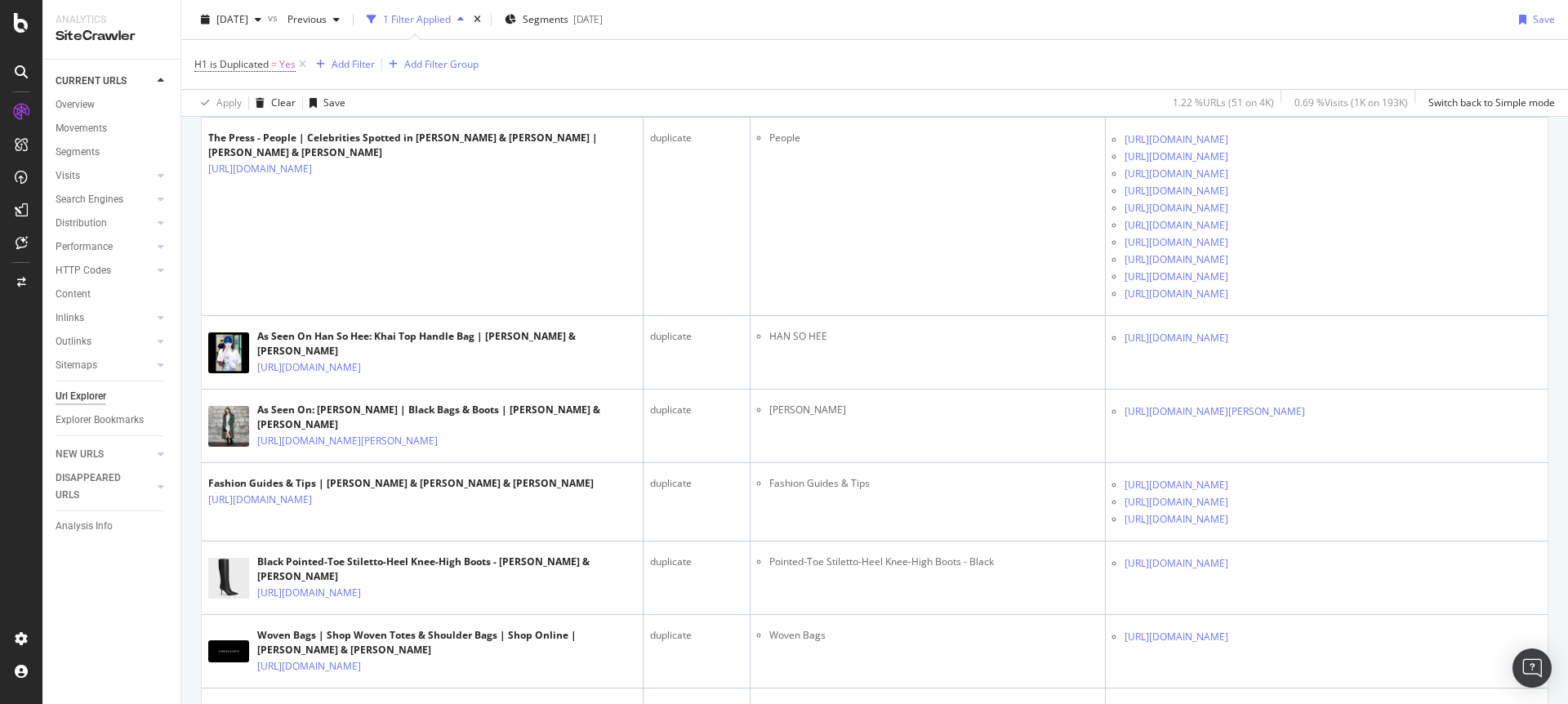
scroll to position [1684, 0]
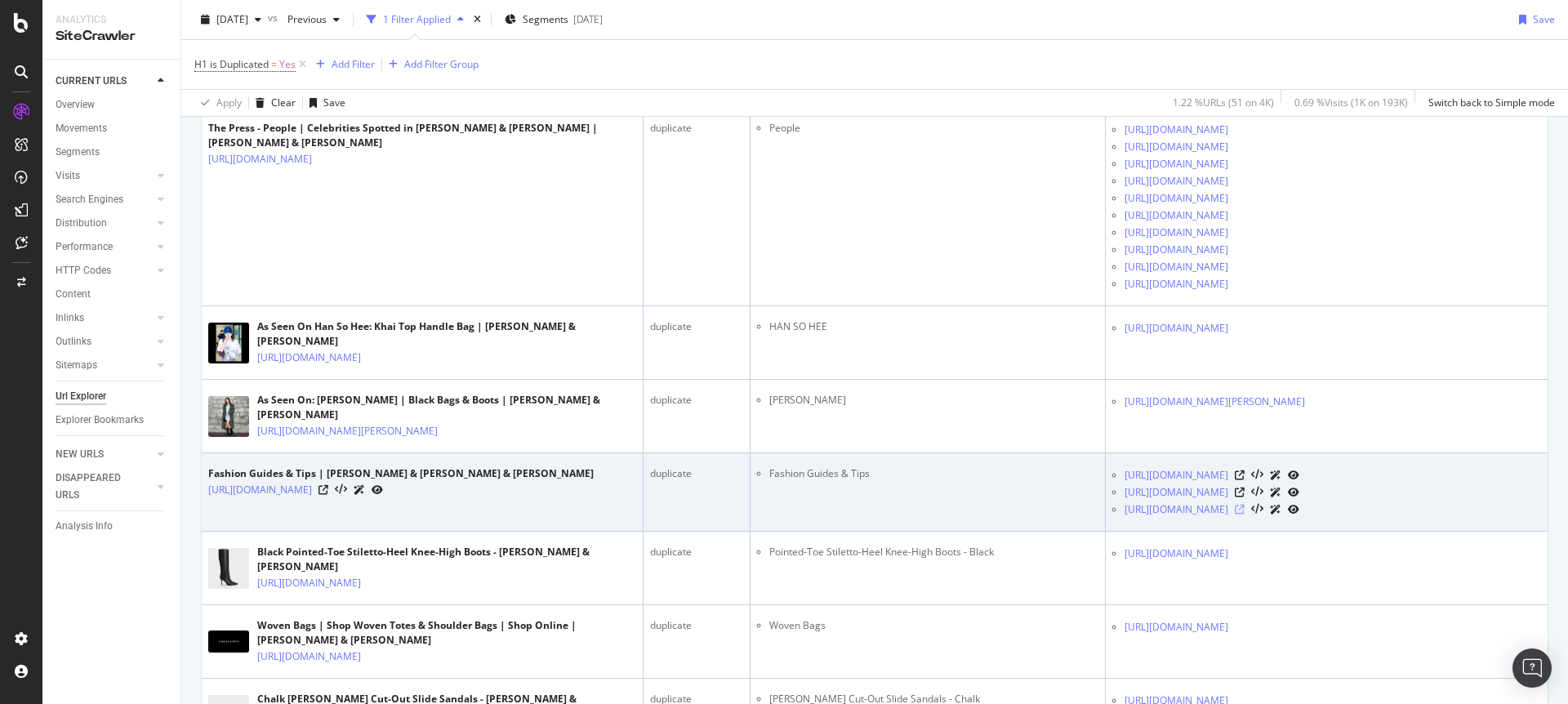
click at [1245, 506] on icon at bounding box center [1239, 510] width 10 height 10
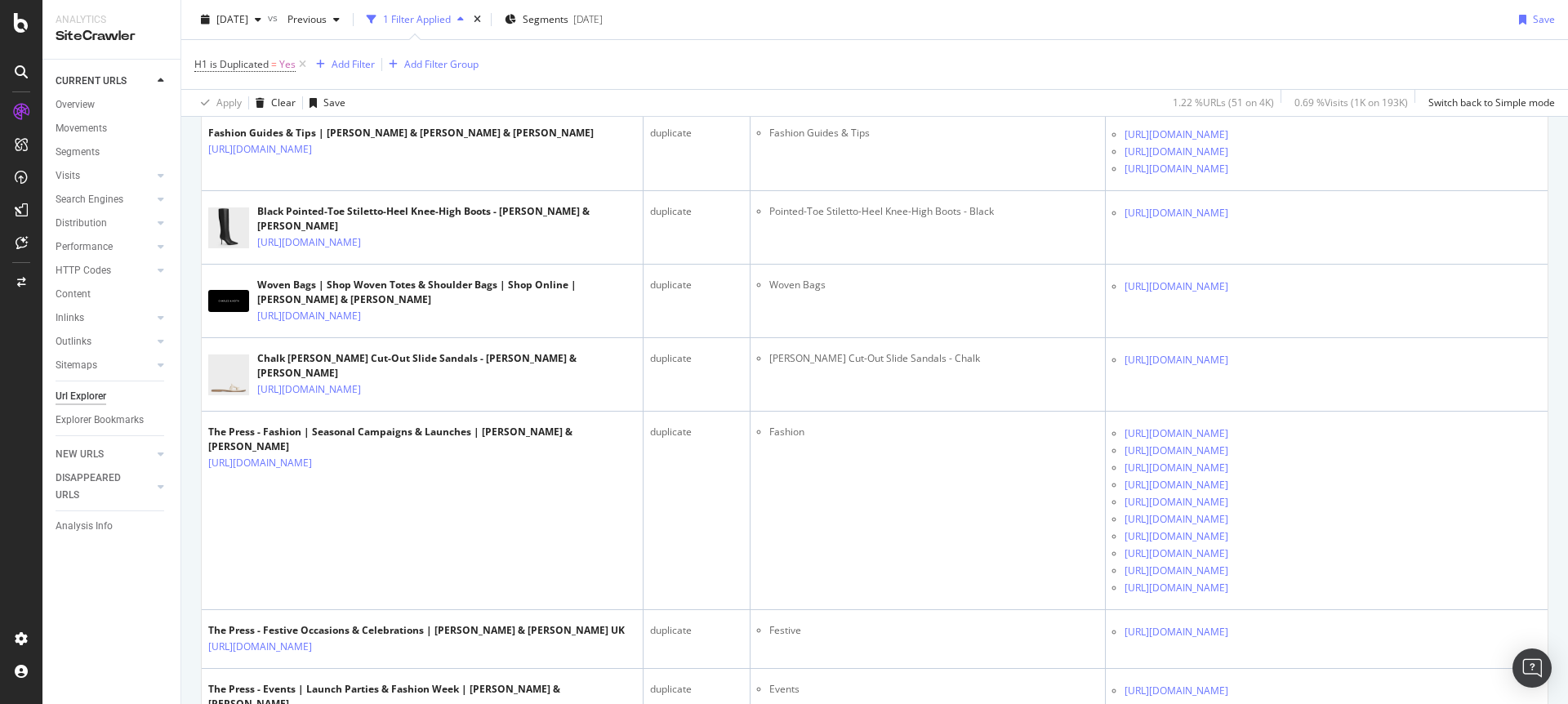
scroll to position [2038, 0]
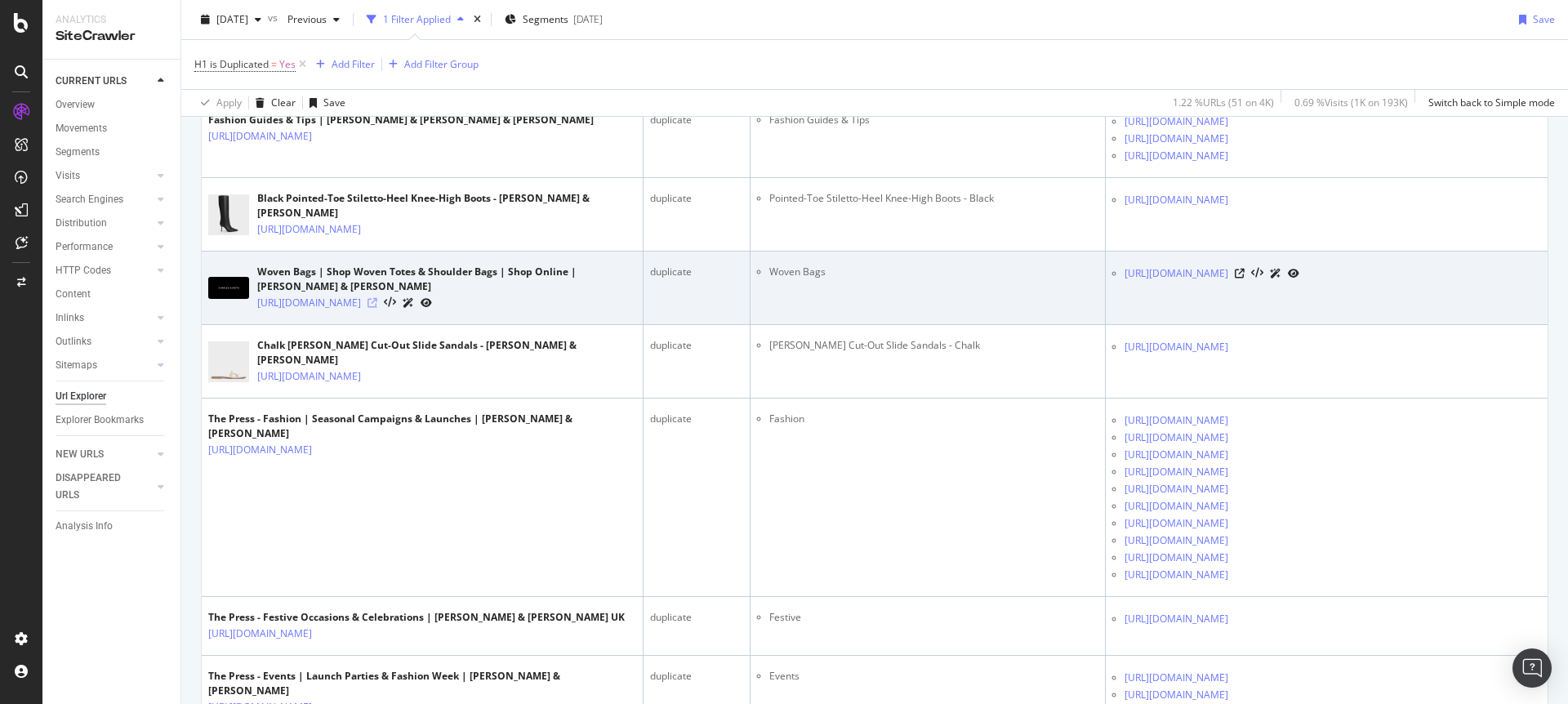
click at [377, 298] on icon at bounding box center [372, 302] width 10 height 10
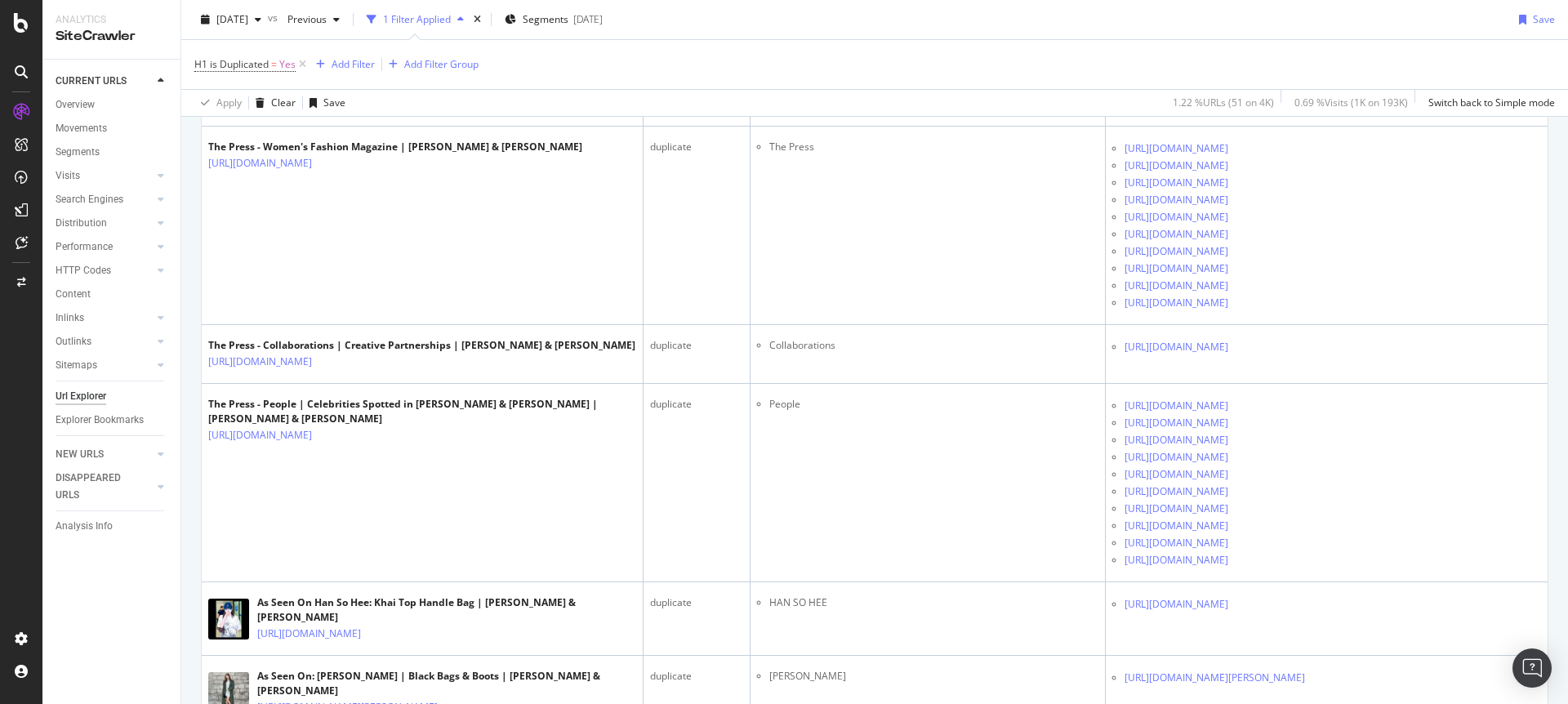
scroll to position [1406, 0]
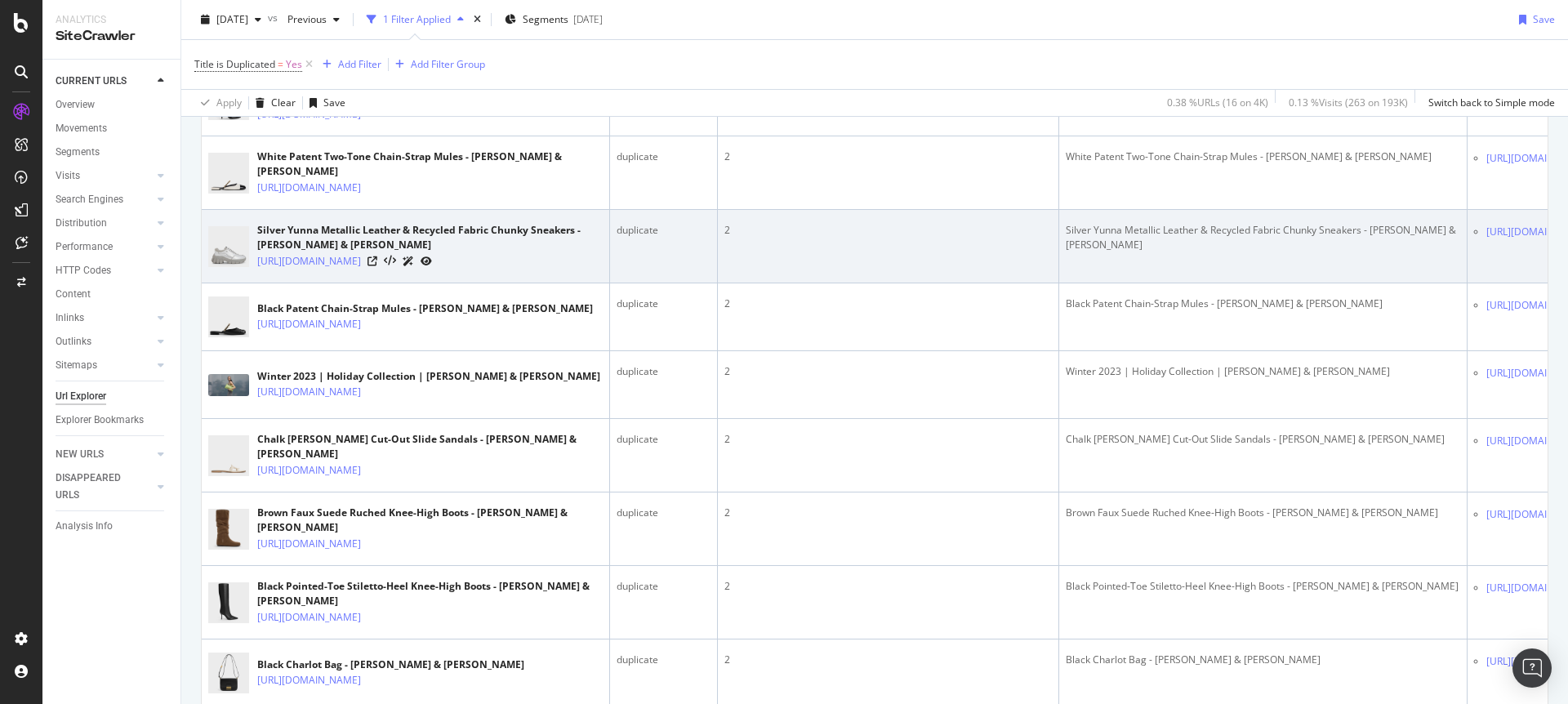
scroll to position [683, 0]
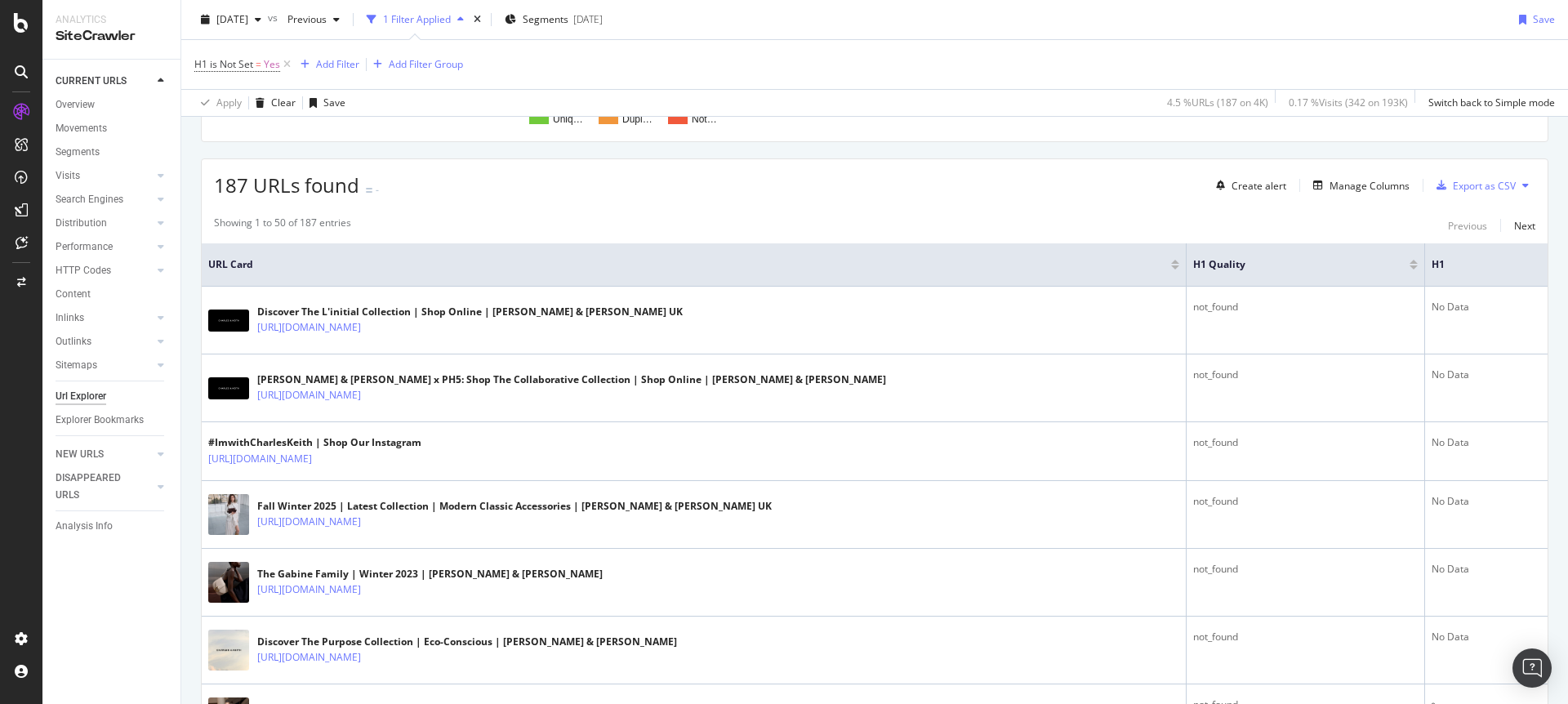
scroll to position [357, 0]
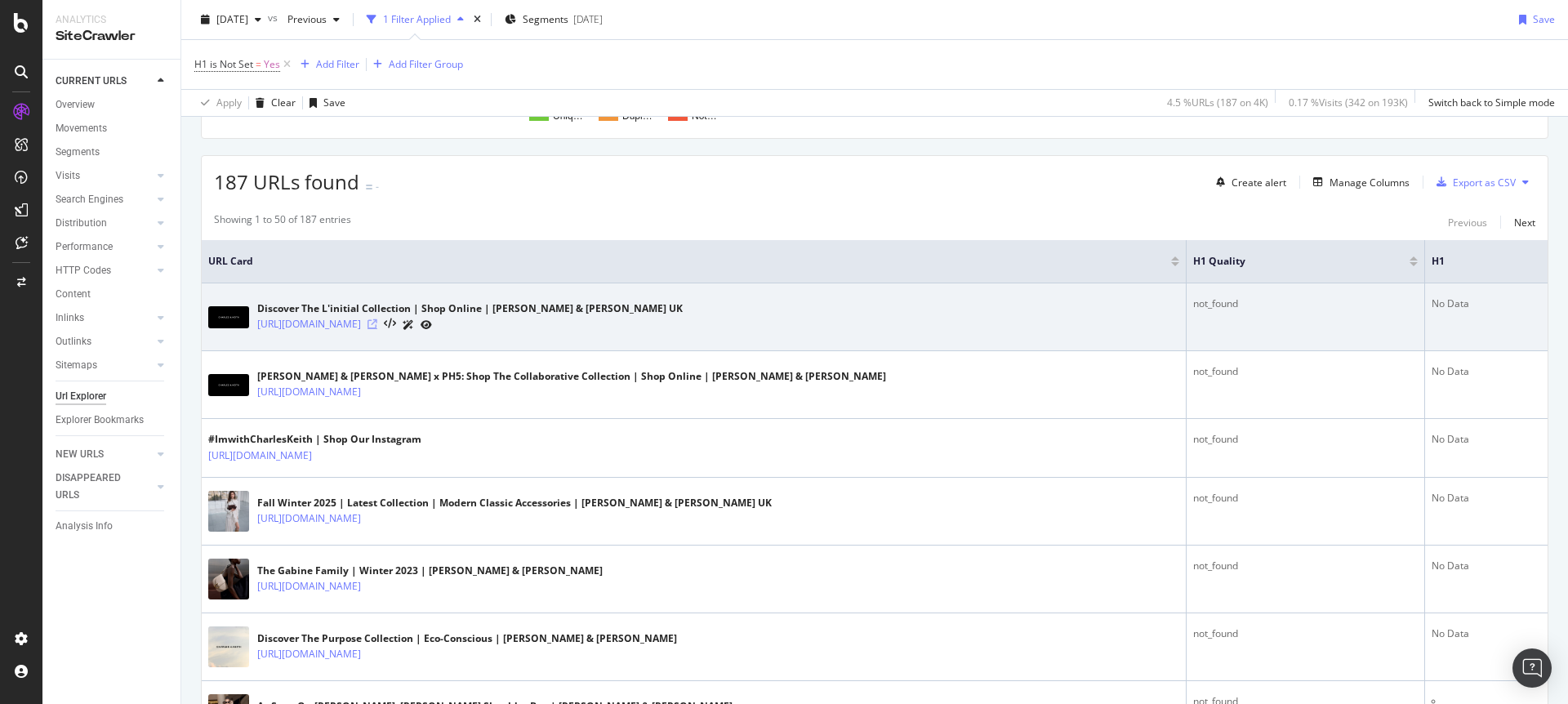
click at [377, 324] on icon at bounding box center [372, 324] width 10 height 10
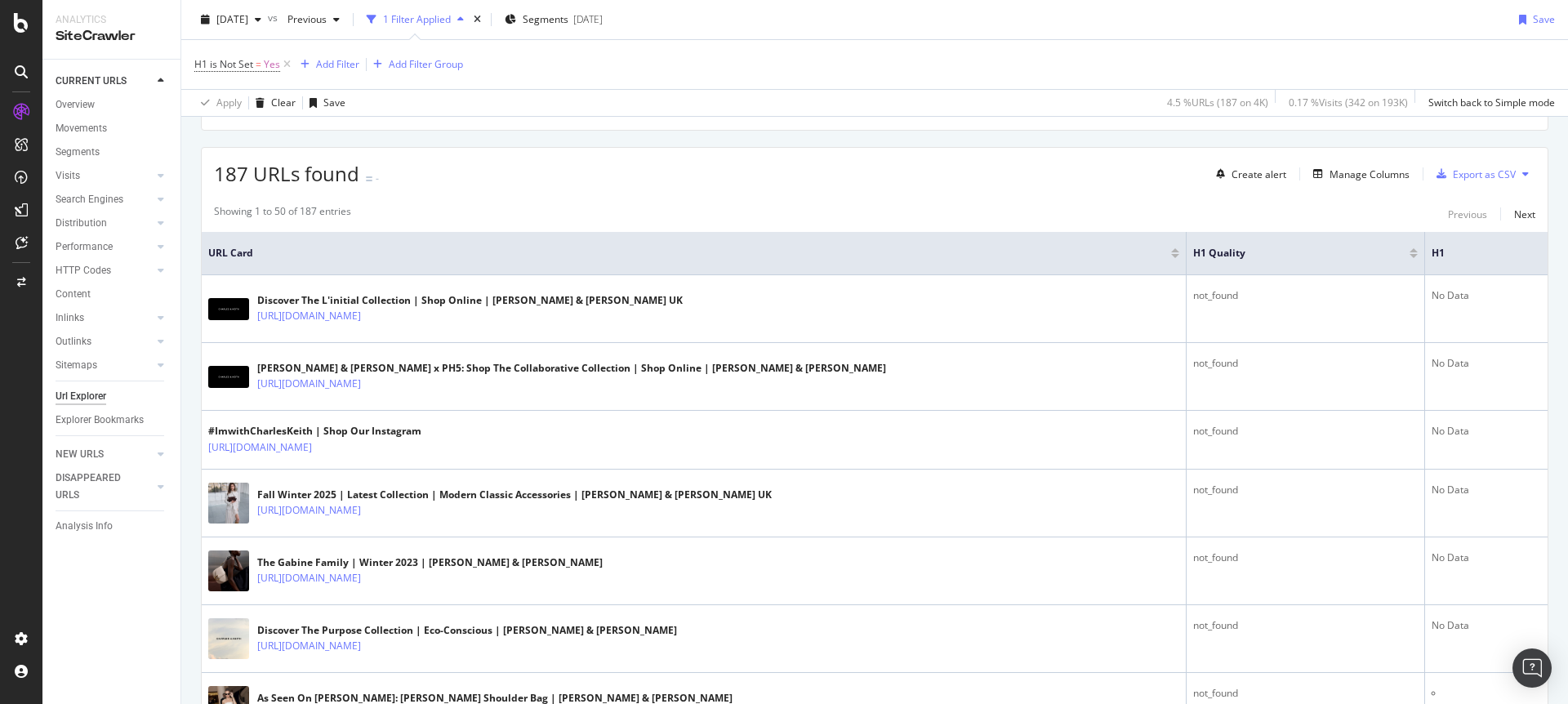
scroll to position [363, 0]
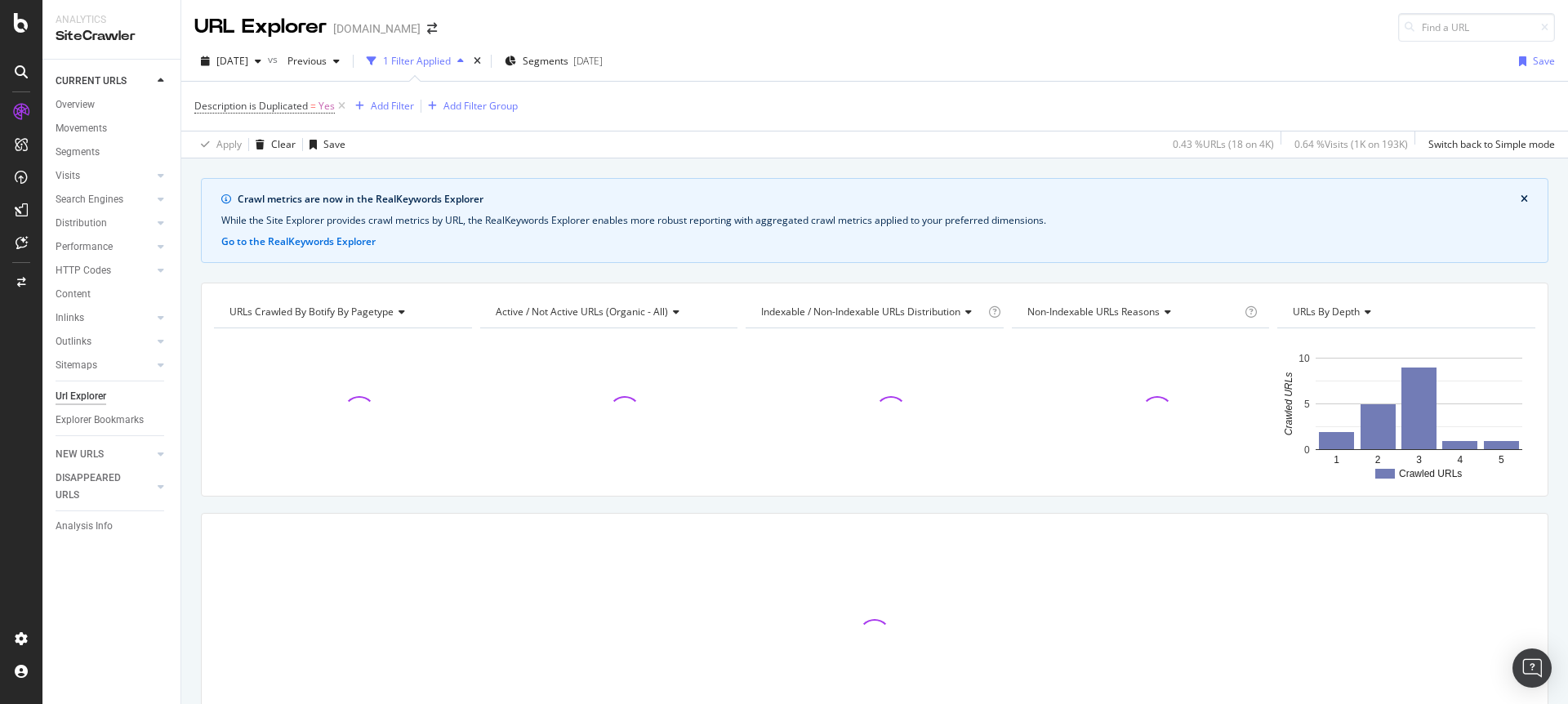
click at [1526, 196] on icon "close banner" at bounding box center [1524, 199] width 7 height 10
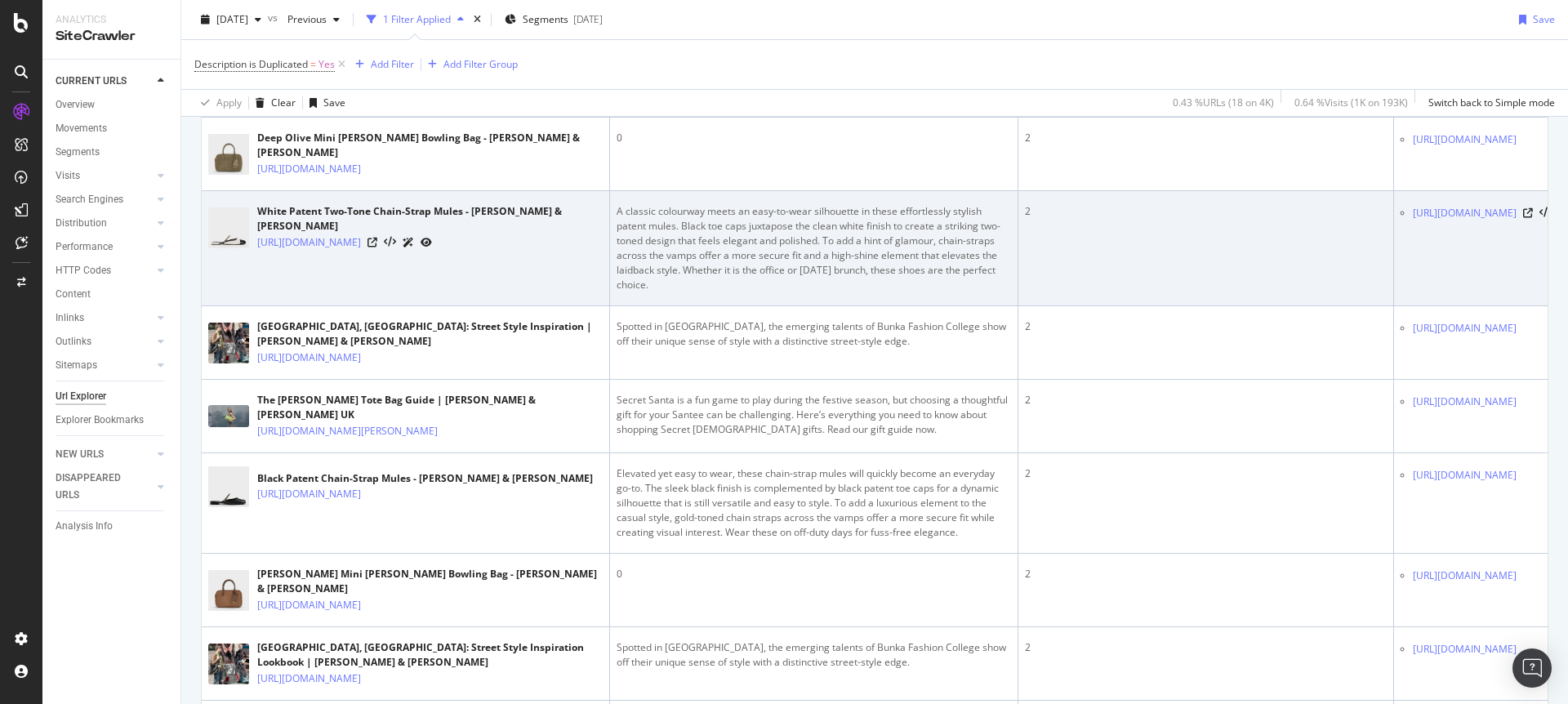
scroll to position [0, 254]
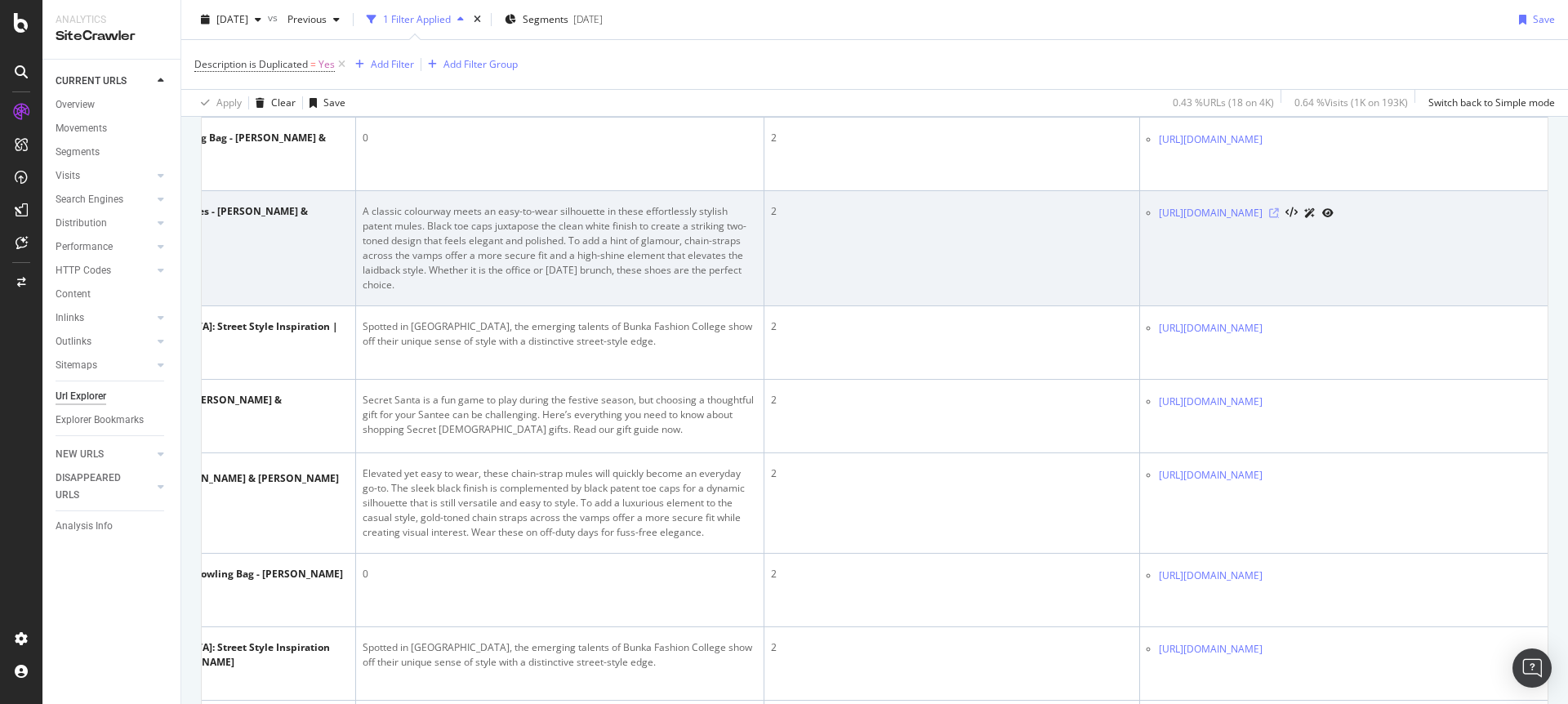
click at [1279, 213] on icon at bounding box center [1274, 212] width 10 height 10
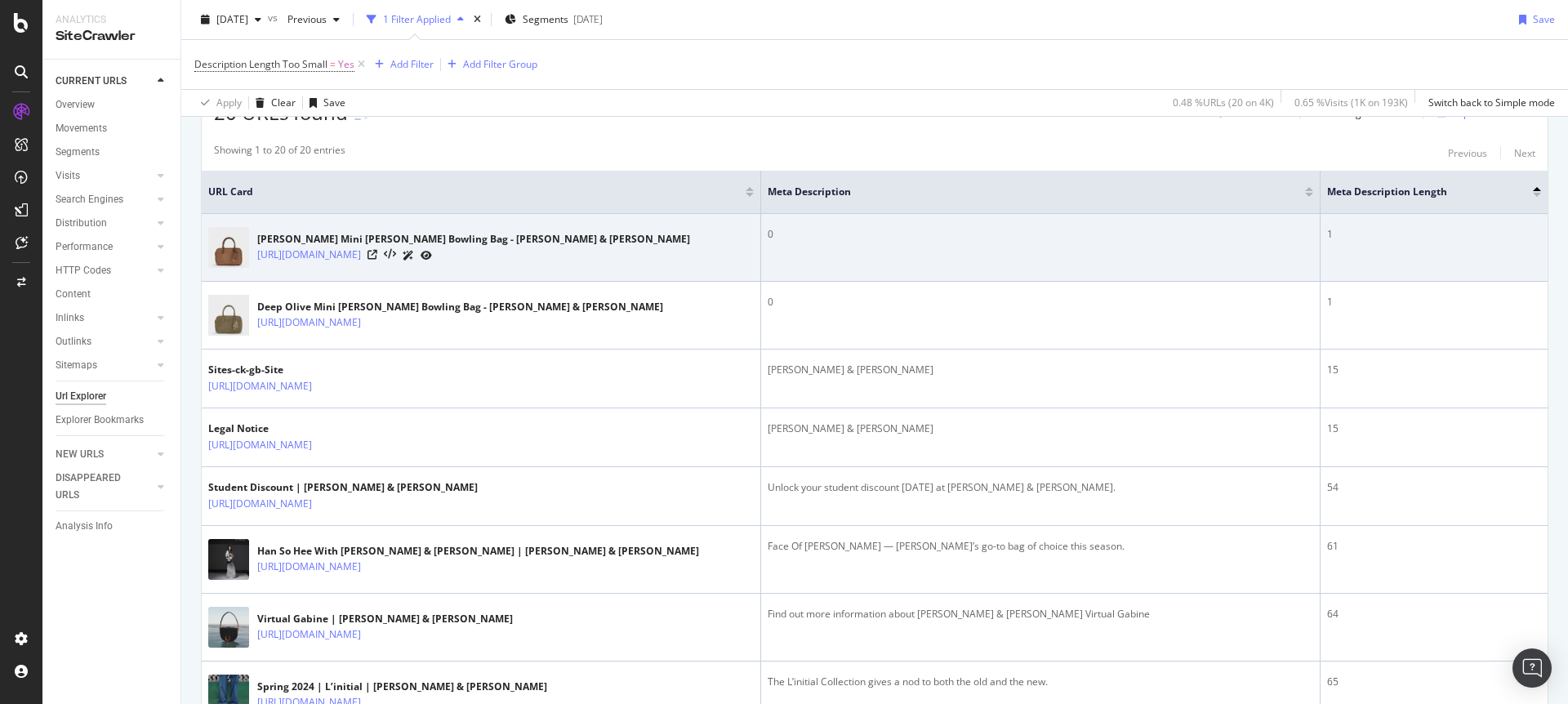
scroll to position [348, 0]
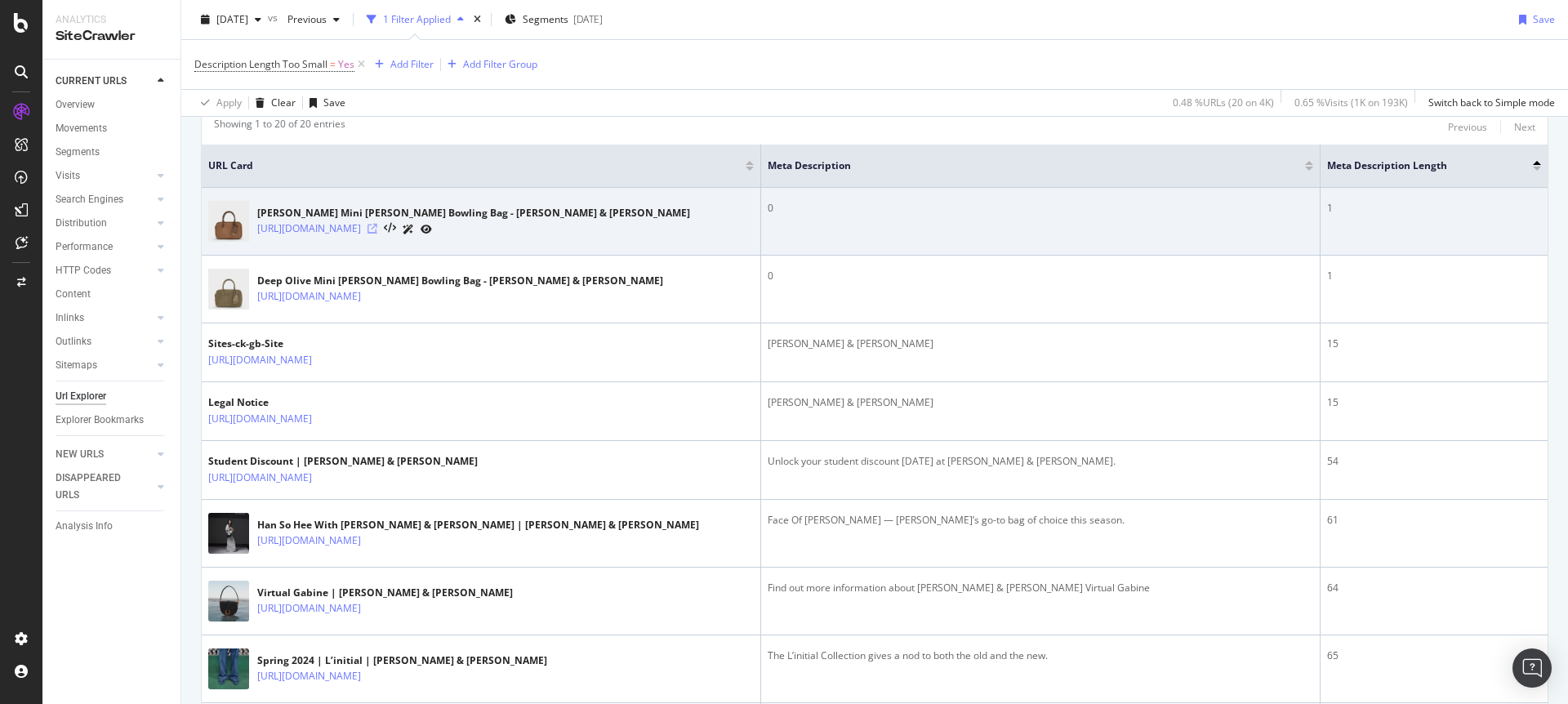
click at [377, 228] on icon at bounding box center [372, 229] width 10 height 10
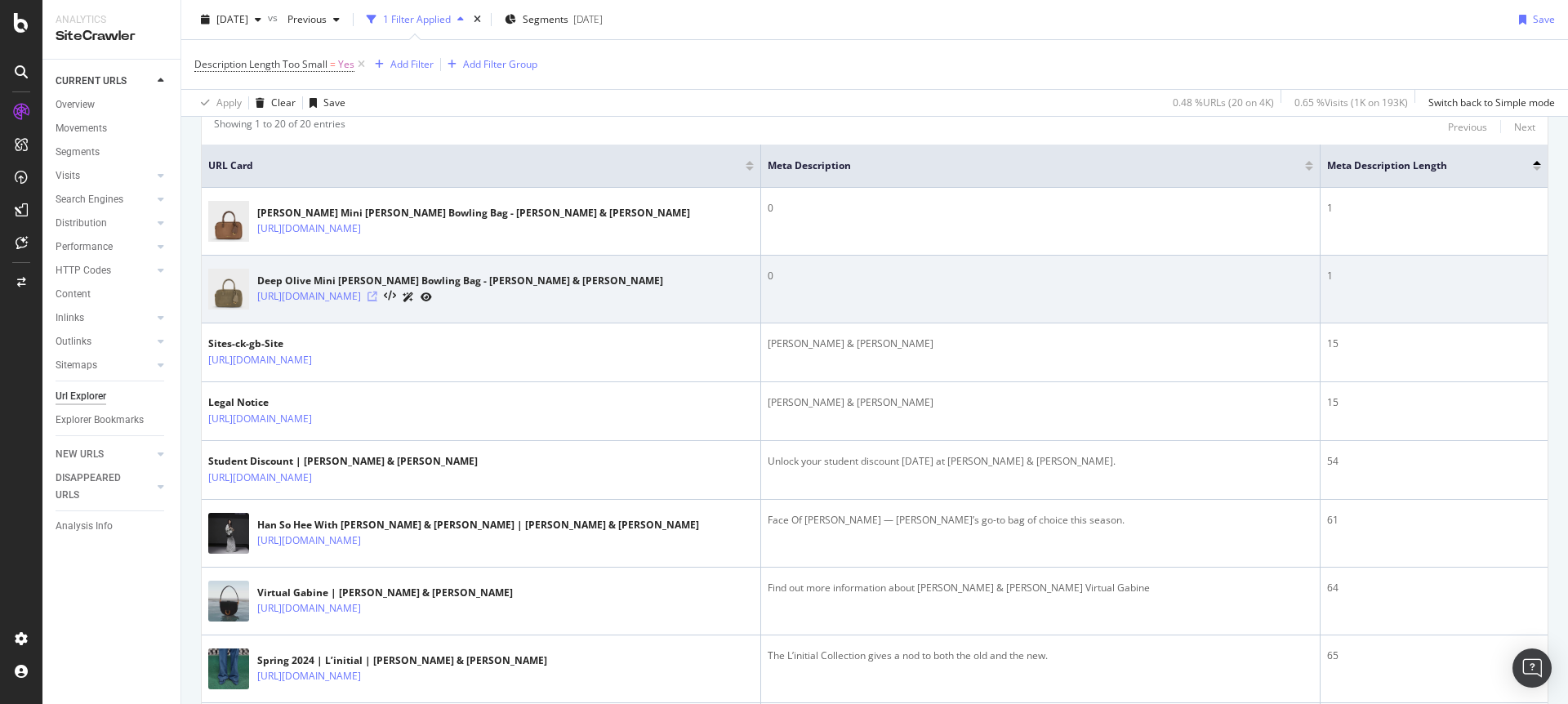
click at [377, 296] on icon at bounding box center [372, 296] width 10 height 10
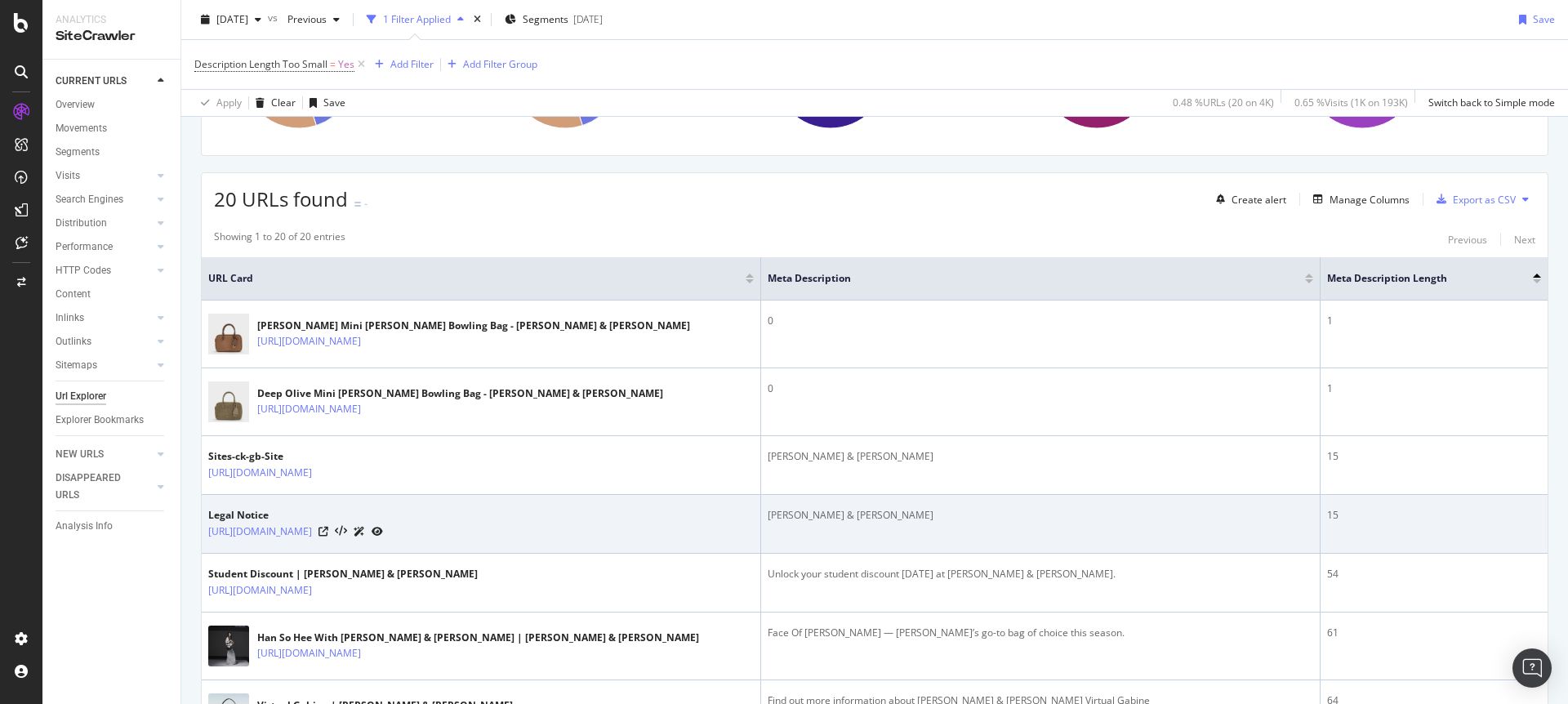
scroll to position [266, 0]
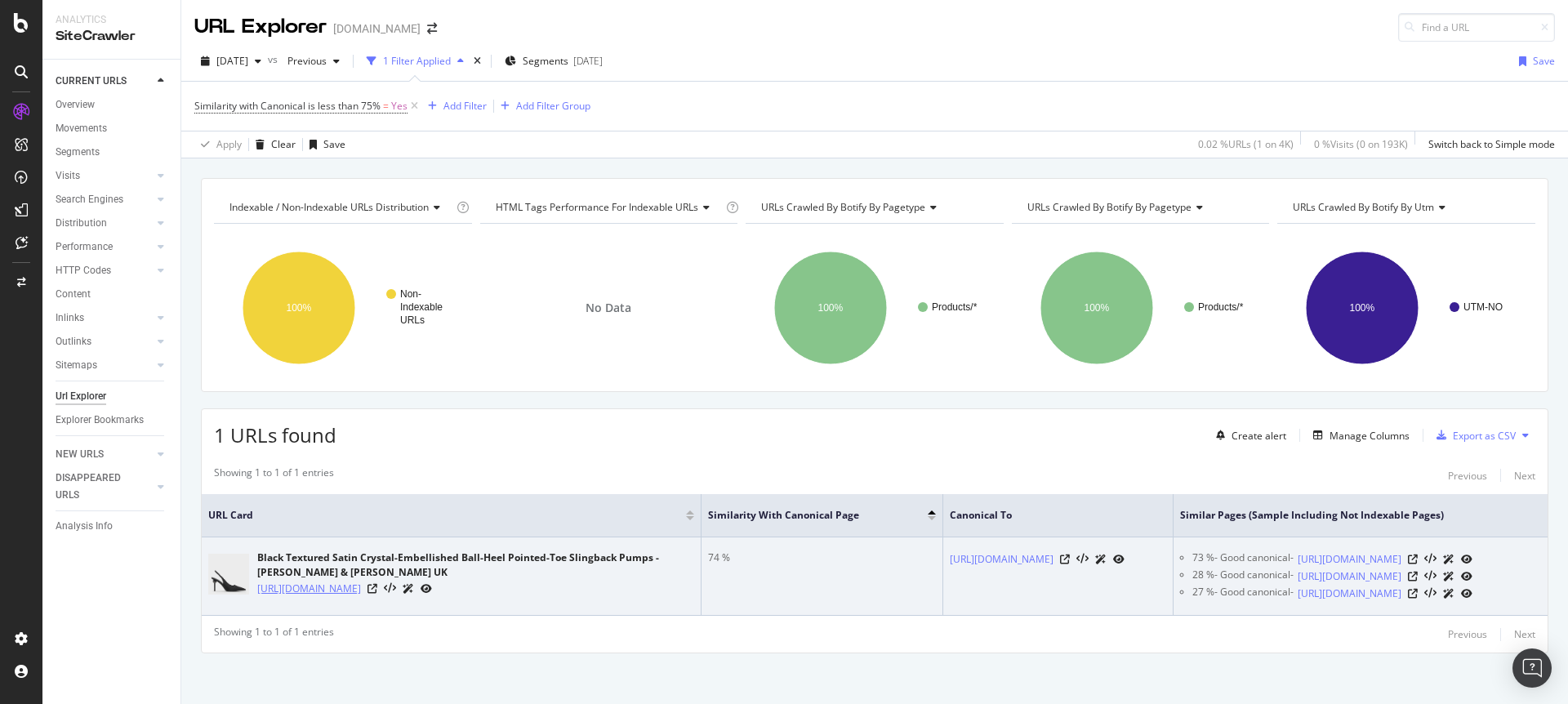
click at [361, 590] on link "https://www.charleskeith.co.uk/gb/CK1-60280485_BLKTXT_34.html" at bounding box center [309, 589] width 104 height 16
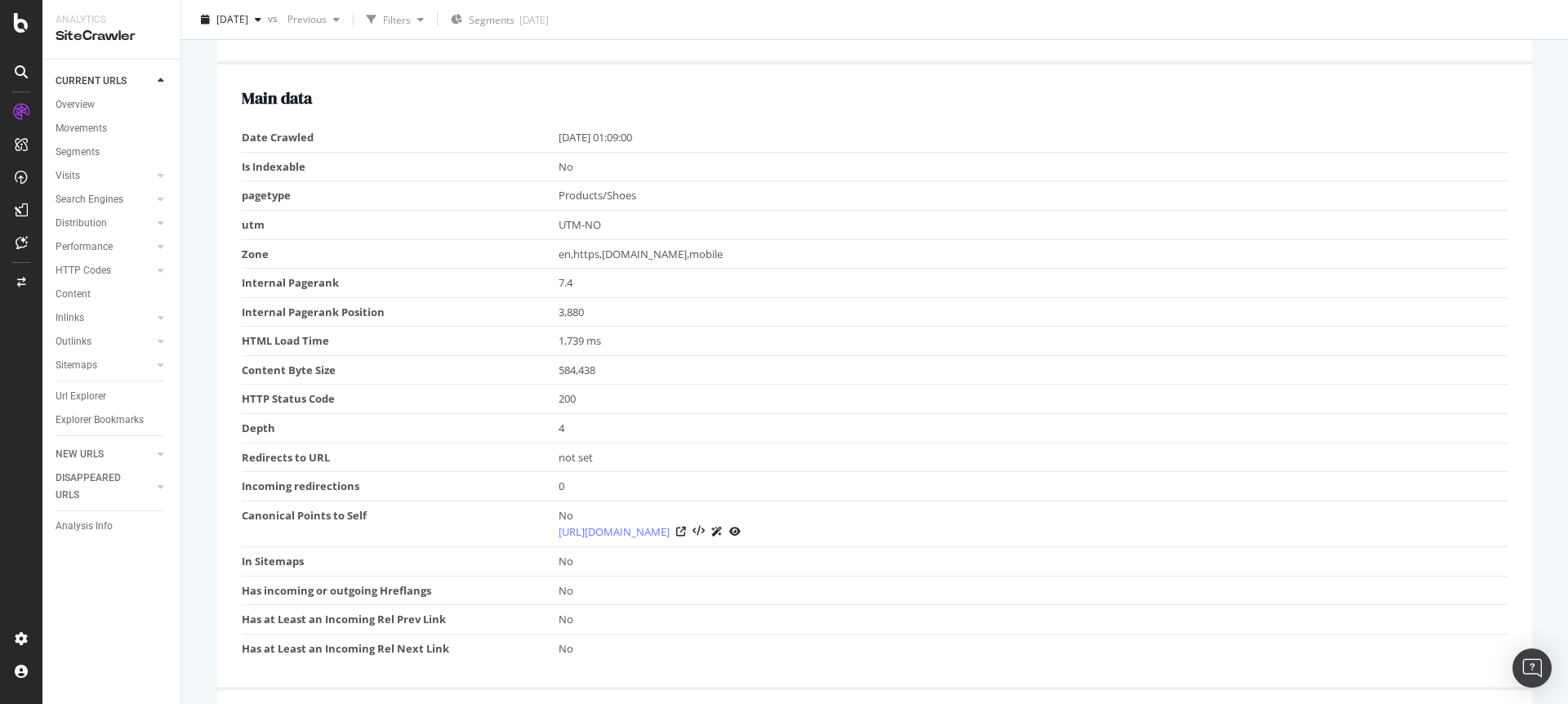
scroll to position [863, 0]
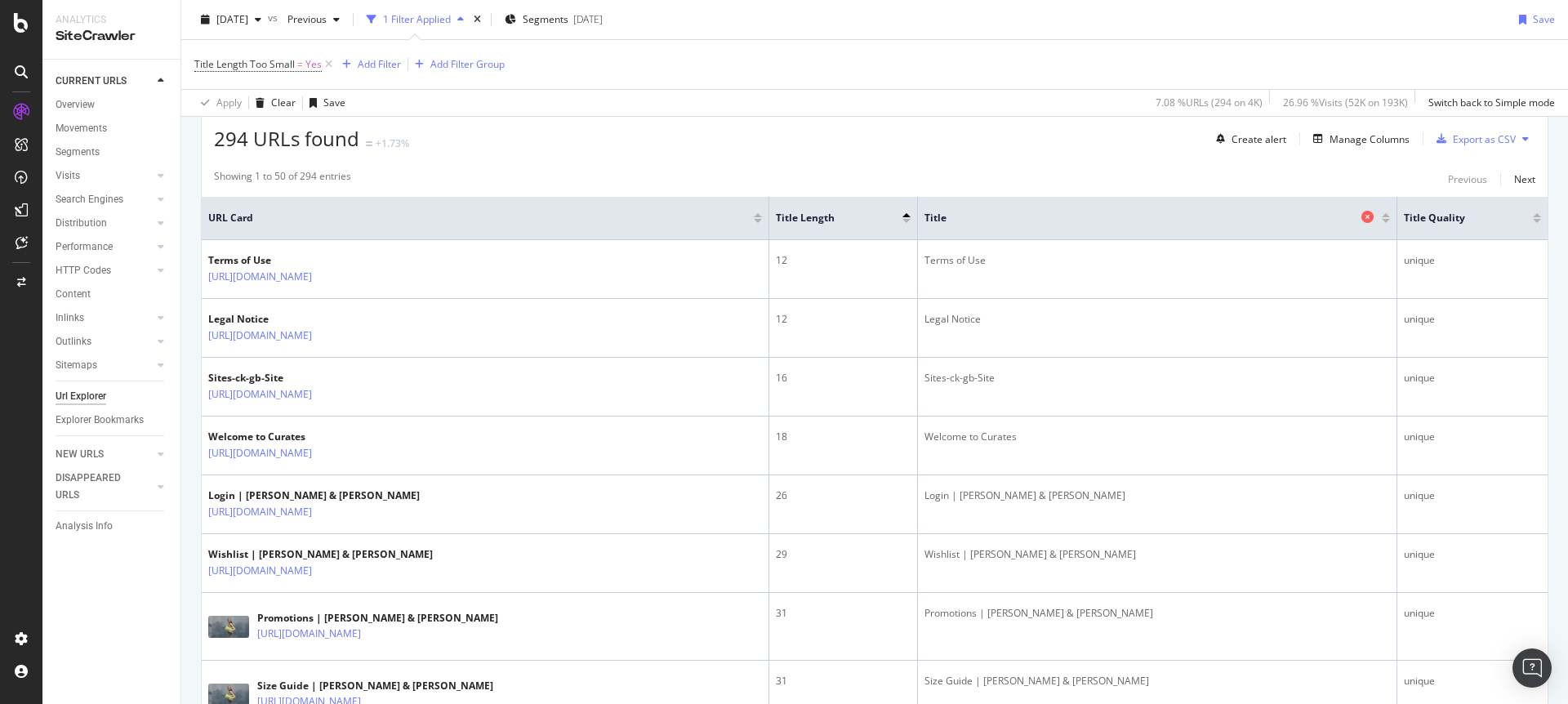
scroll to position [297, 0]
